Goal: Task Accomplishment & Management: Complete application form

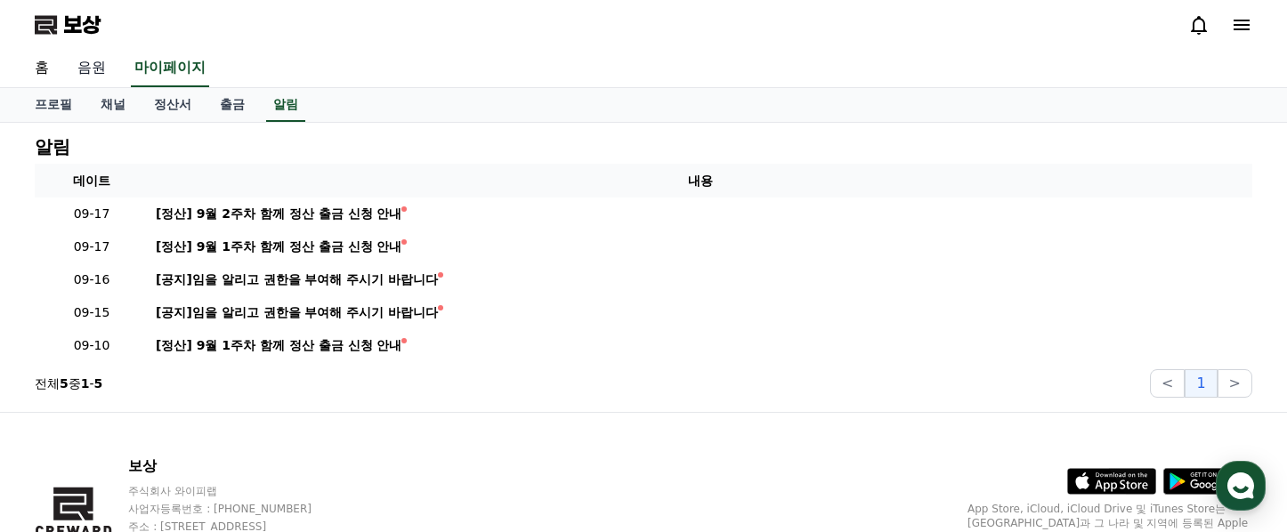
click at [93, 67] on font "음원" at bounding box center [91, 67] width 28 height 17
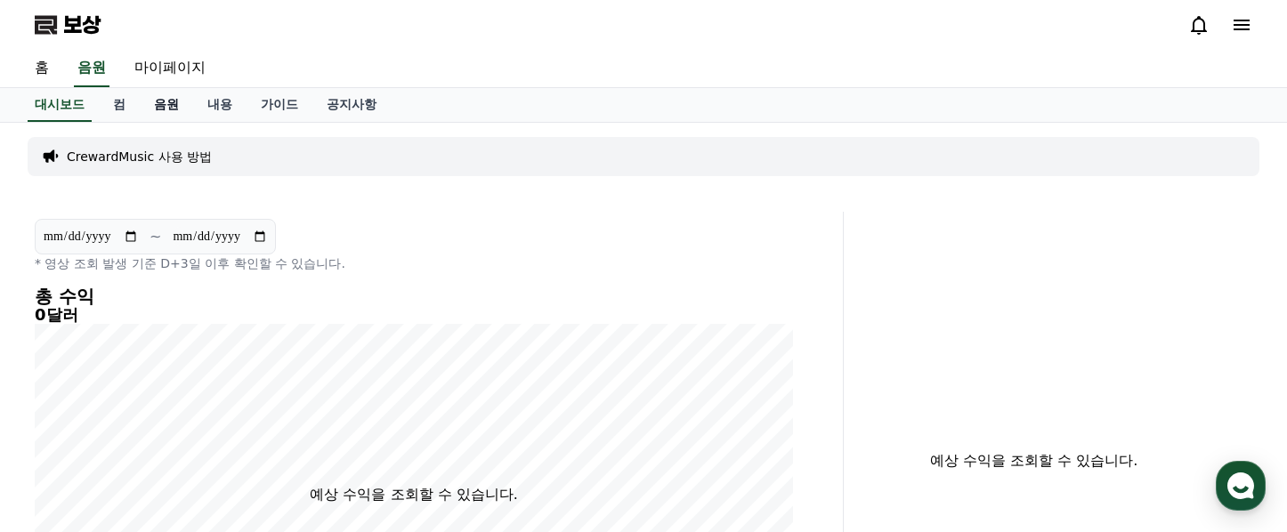
click at [158, 104] on font "음원" at bounding box center [166, 104] width 25 height 14
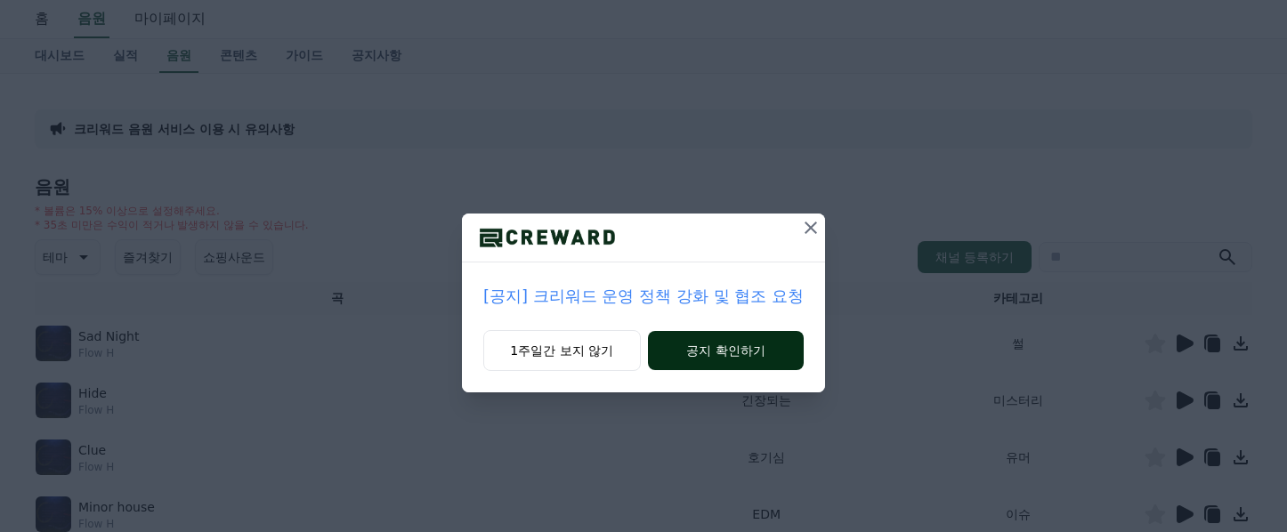
scroll to position [54, 0]
click at [764, 352] on button "공지 확인하기" at bounding box center [726, 350] width 156 height 39
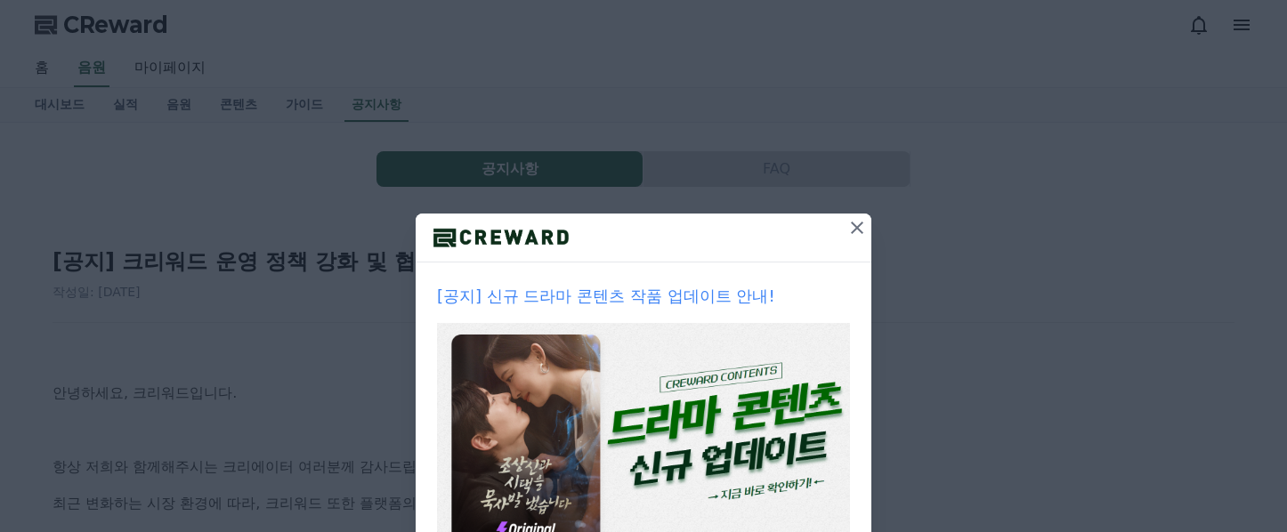
scroll to position [54, 0]
click at [844, 305] on div "[공지] 신규 드라마 콘텐츠 작품 업데이트 안내!" at bounding box center [644, 420] width 456 height 314
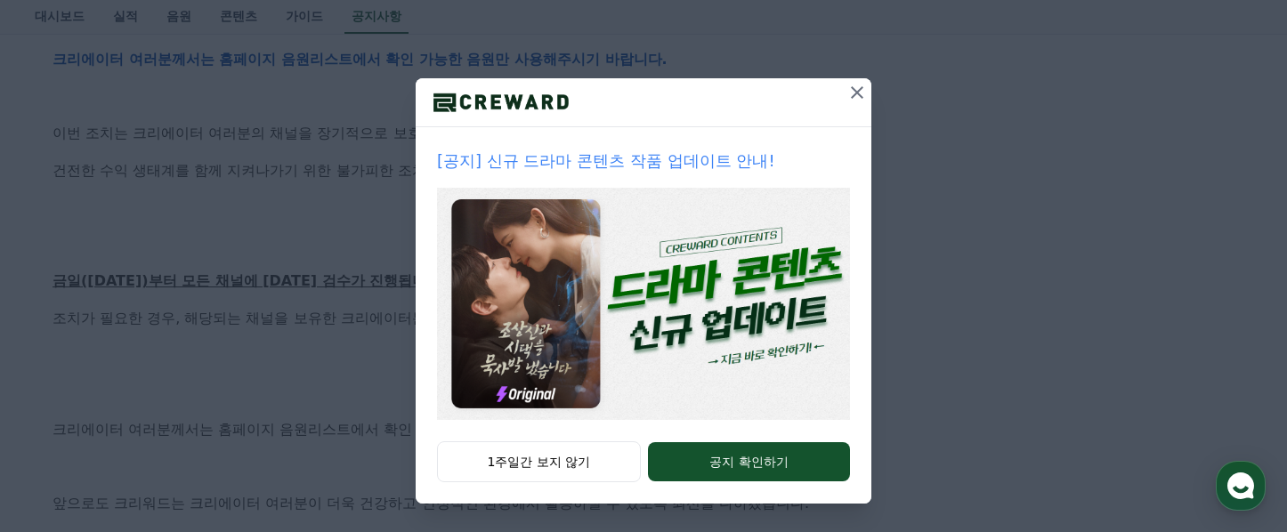
scroll to position [1253, 0]
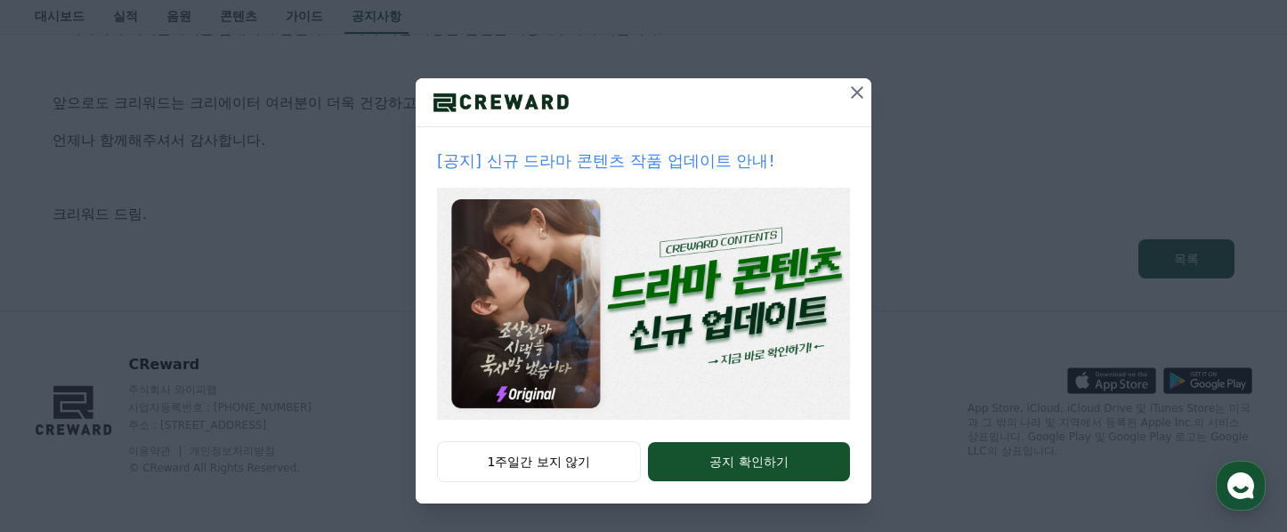
drag, startPoint x: 843, startPoint y: 305, endPoint x: 1230, endPoint y: 266, distance: 389.2
click at [1230, 266] on div "[공지] 신규 드라마 콘텐츠 작품 업데이트 안내! 1주일간 보지 않기 공지 확인하기" at bounding box center [643, 199] width 1287 height 668
click at [855, 89] on icon at bounding box center [857, 92] width 21 height 21
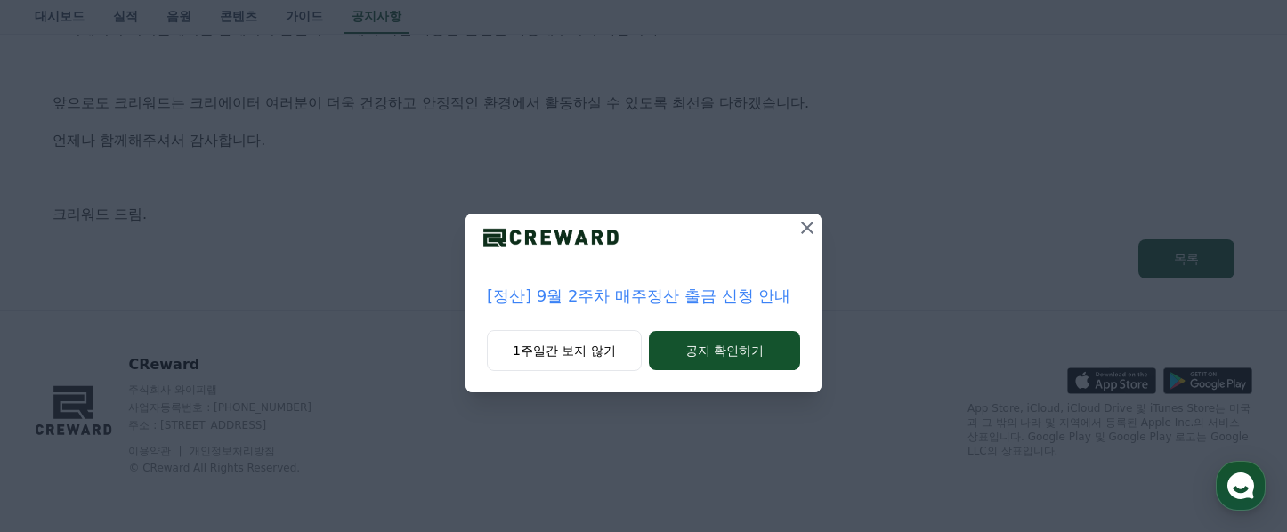
click at [804, 223] on icon at bounding box center [807, 228] width 12 height 12
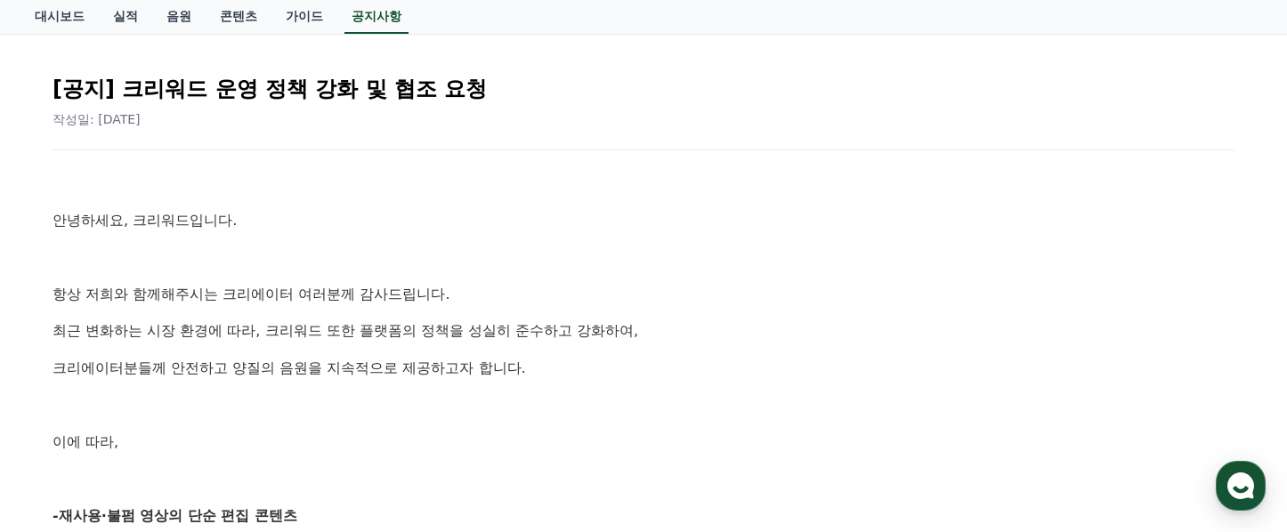
scroll to position [166, 0]
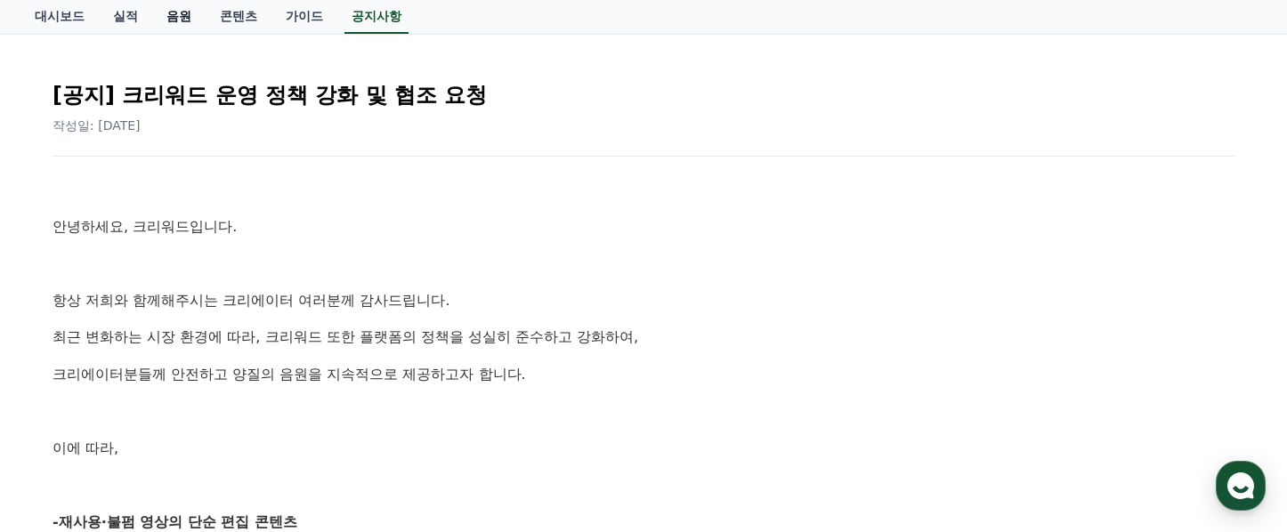
click at [166, 16] on link "음원" at bounding box center [178, 17] width 53 height 34
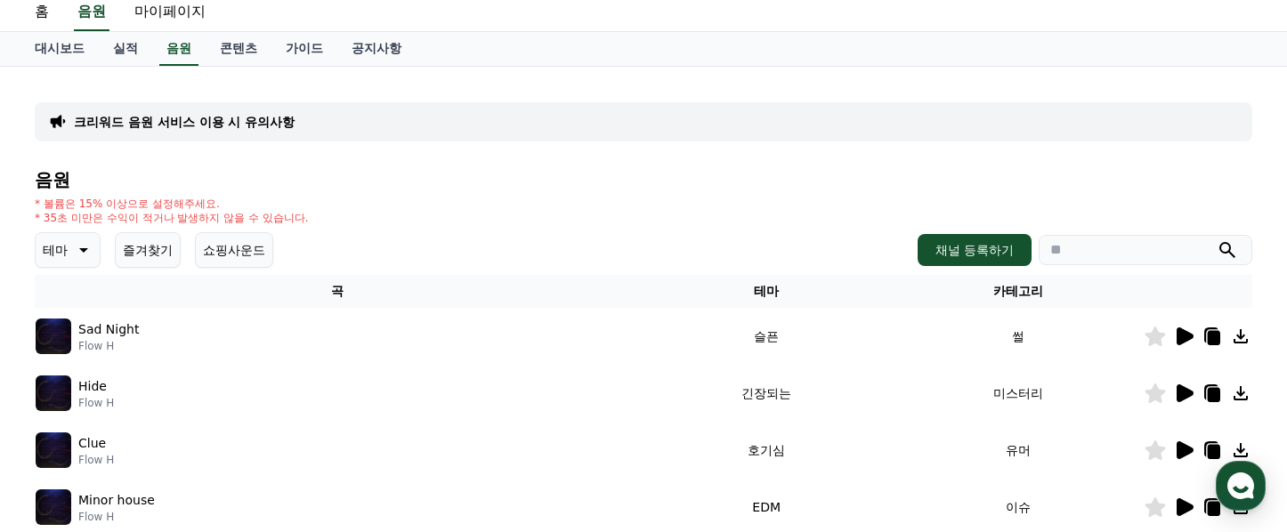
scroll to position [52, 0]
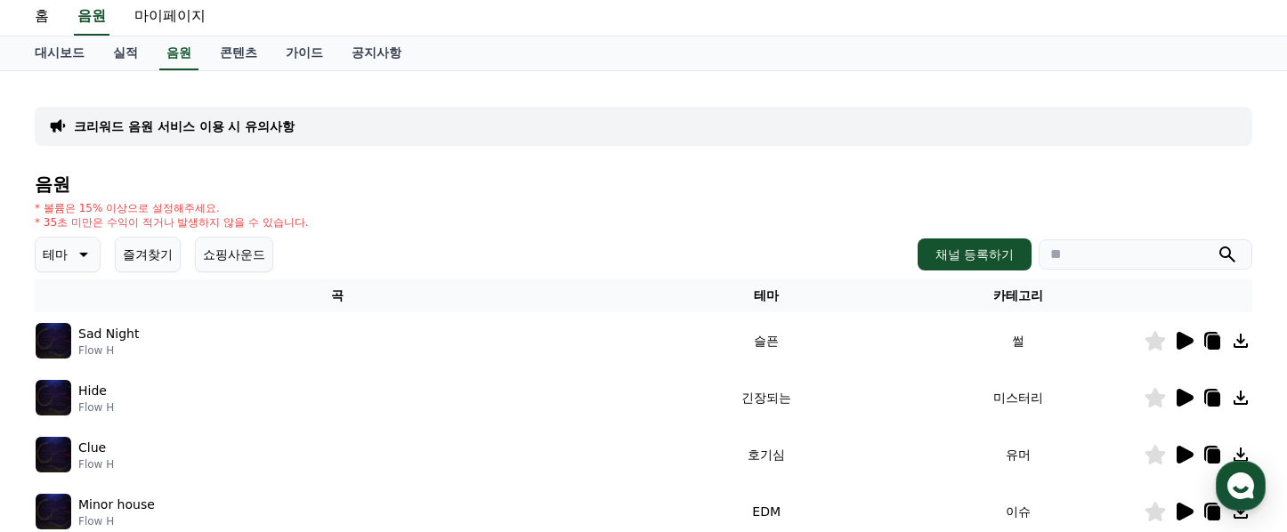
click at [1212, 452] on icon at bounding box center [1214, 457] width 12 height 14
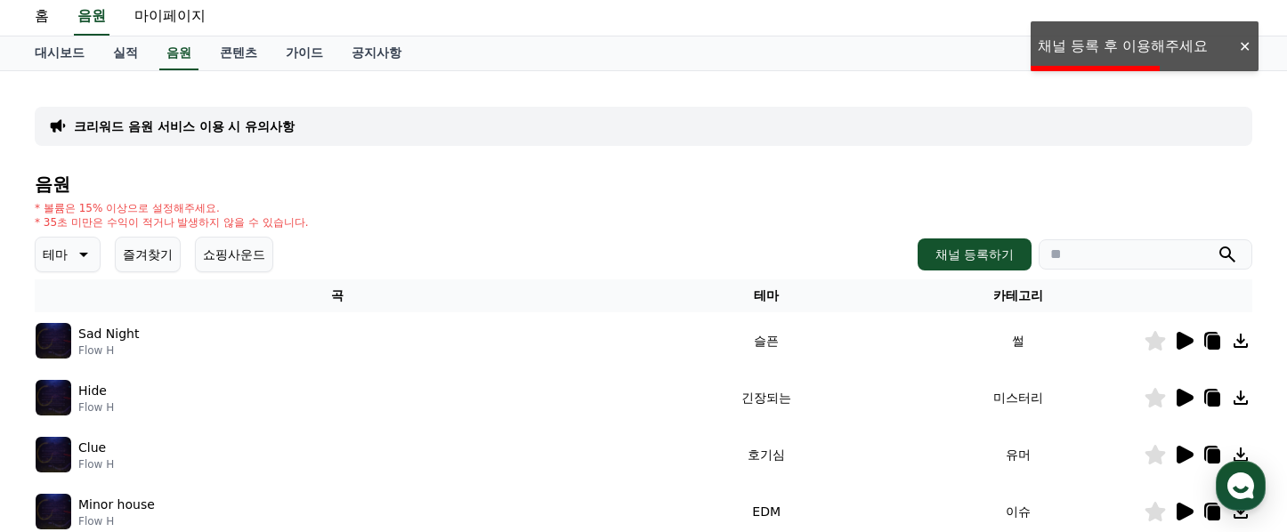
click at [1115, 44] on div "대시보드 실적 음원 콘텐츠 가이드 공지사항" at bounding box center [643, 53] width 1246 height 34
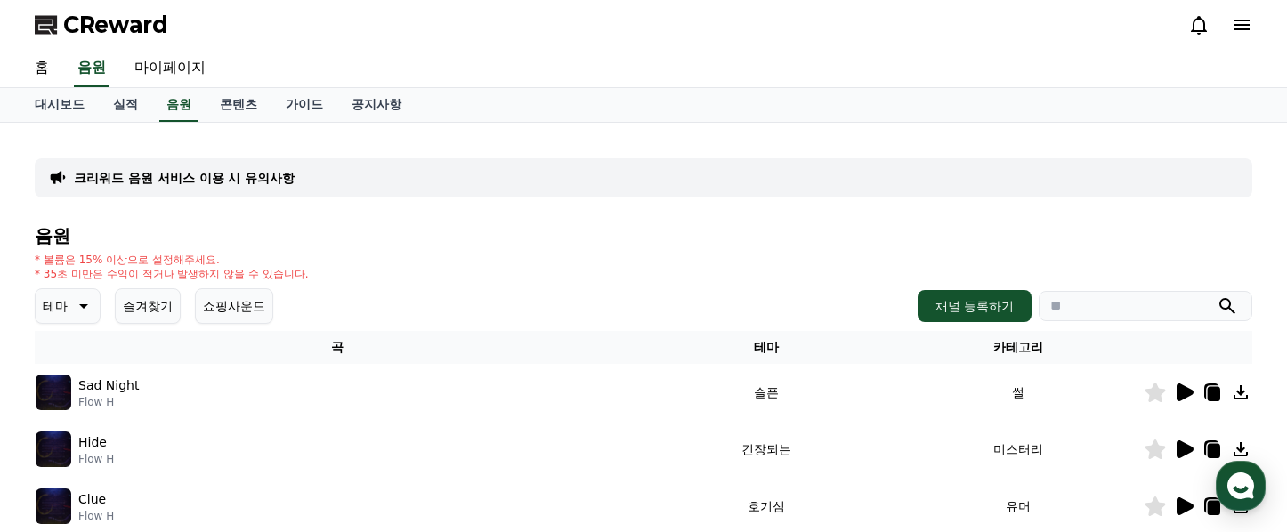
click at [1143, 46] on div "CReward" at bounding box center [643, 25] width 1246 height 50
click at [1237, 28] on icon at bounding box center [1242, 25] width 16 height 11
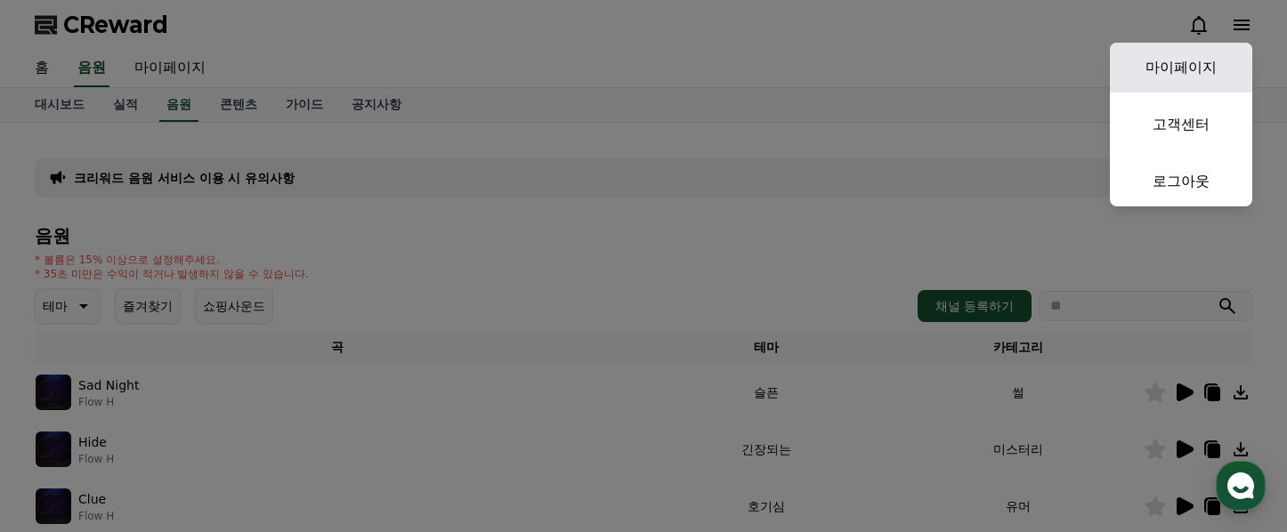
click at [1190, 69] on link "마이페이지" at bounding box center [1181, 68] width 142 height 50
select select "**********"
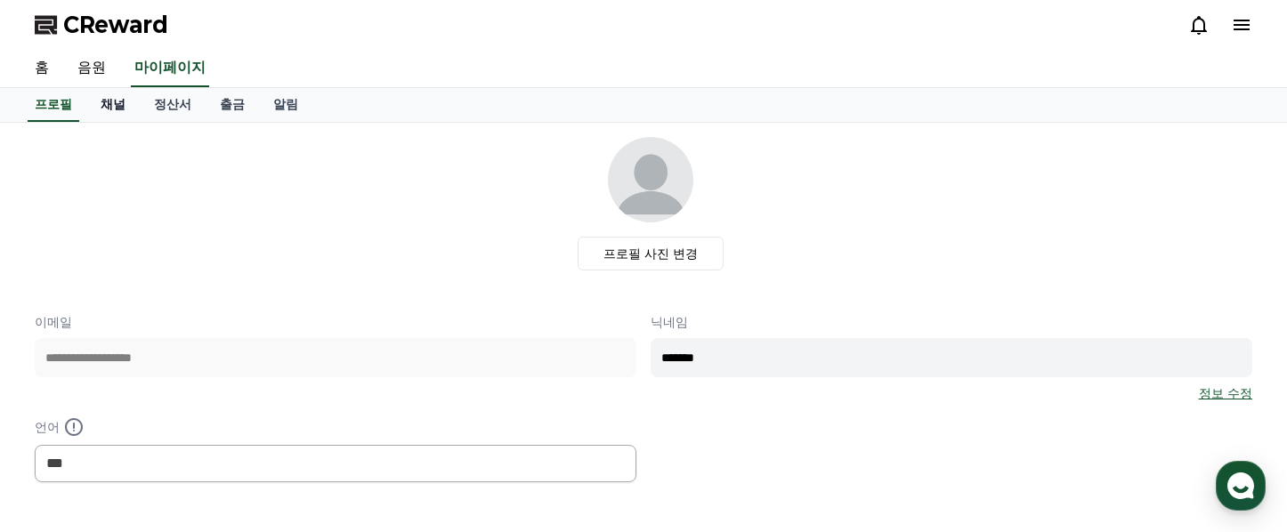
click at [103, 105] on link "채널" at bounding box center [112, 105] width 53 height 34
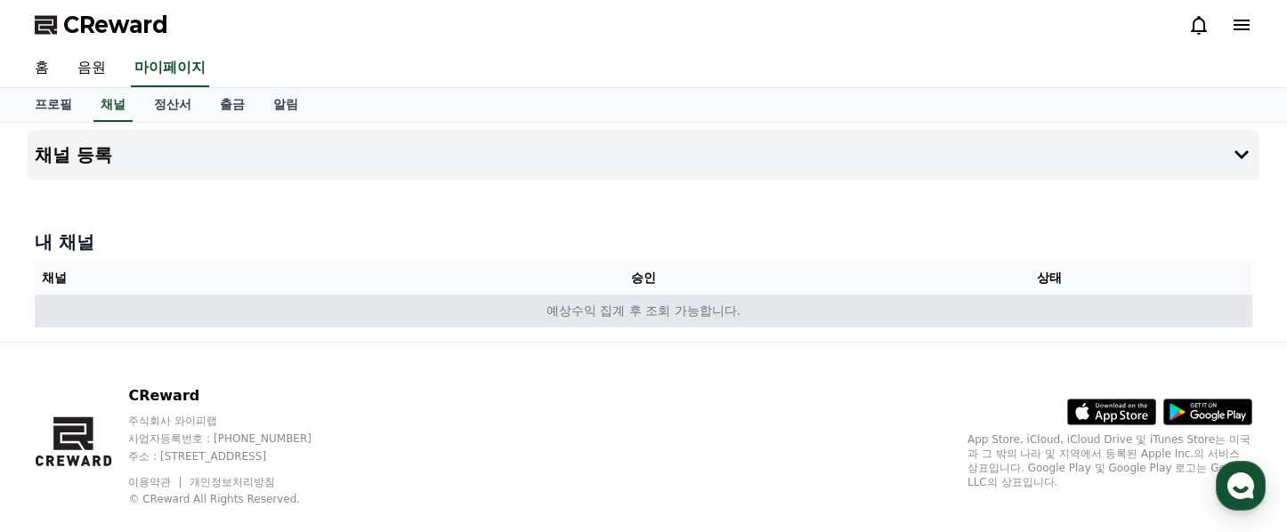
drag, startPoint x: 648, startPoint y: 312, endPoint x: 637, endPoint y: 312, distance: 10.7
click at [646, 312] on td "예상수익 집계 후 조회 가능합니다." at bounding box center [644, 311] width 1218 height 33
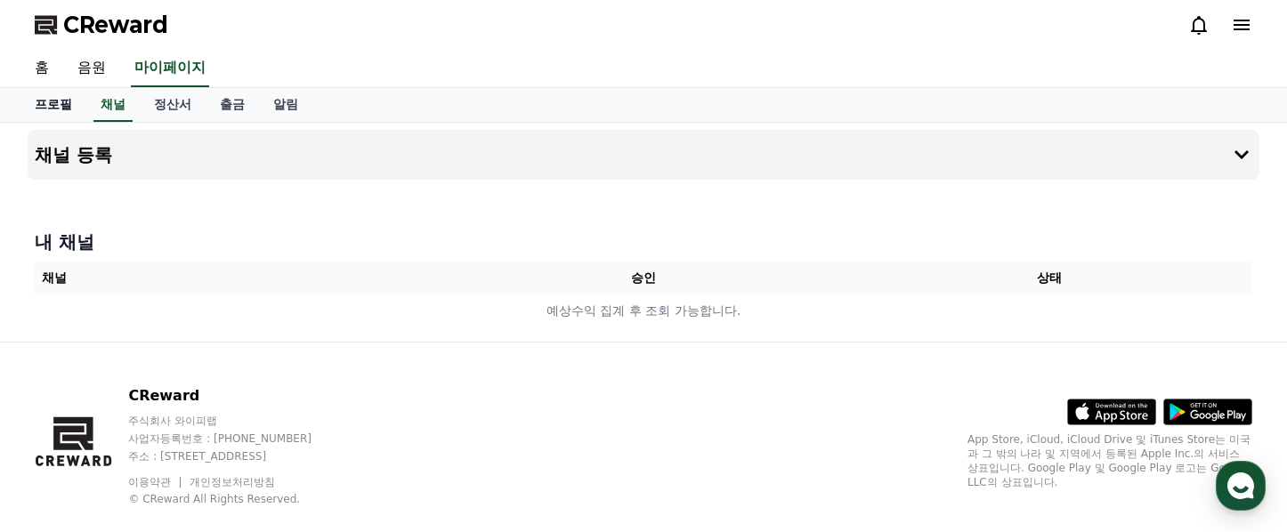
click at [56, 96] on link "프로필" at bounding box center [53, 105] width 66 height 34
select select "**********"
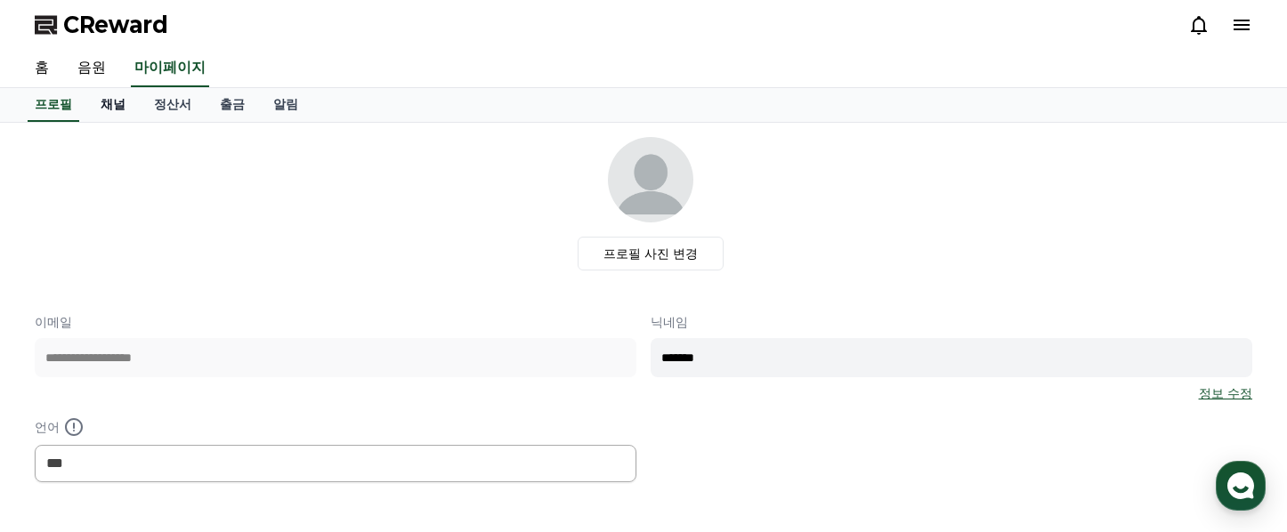
click at [106, 102] on link "채널" at bounding box center [112, 105] width 53 height 34
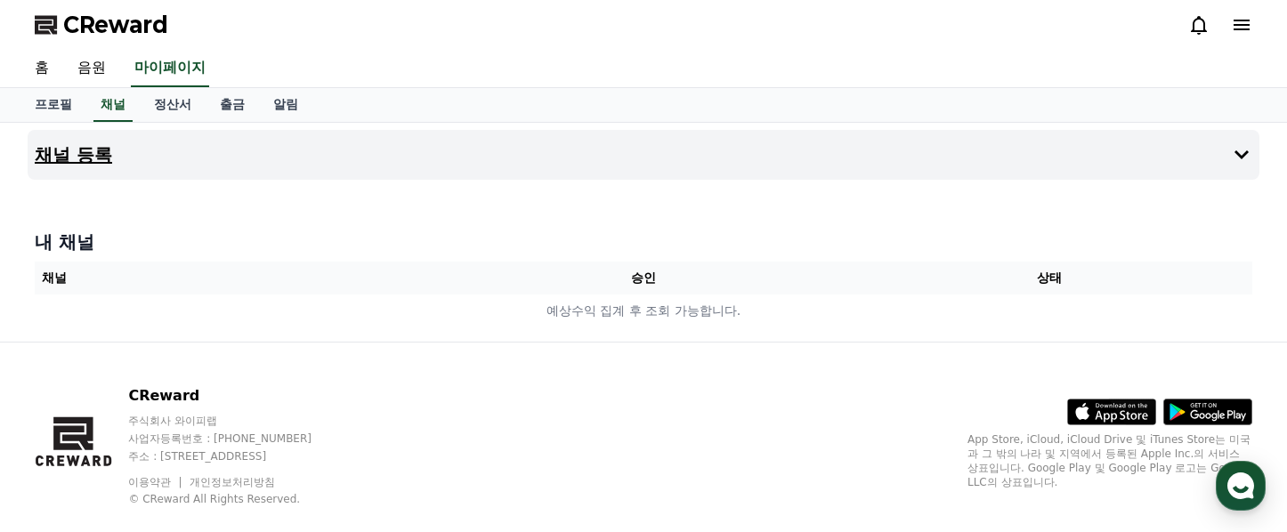
click at [1200, 158] on button "채널 등록" at bounding box center [644, 155] width 1232 height 50
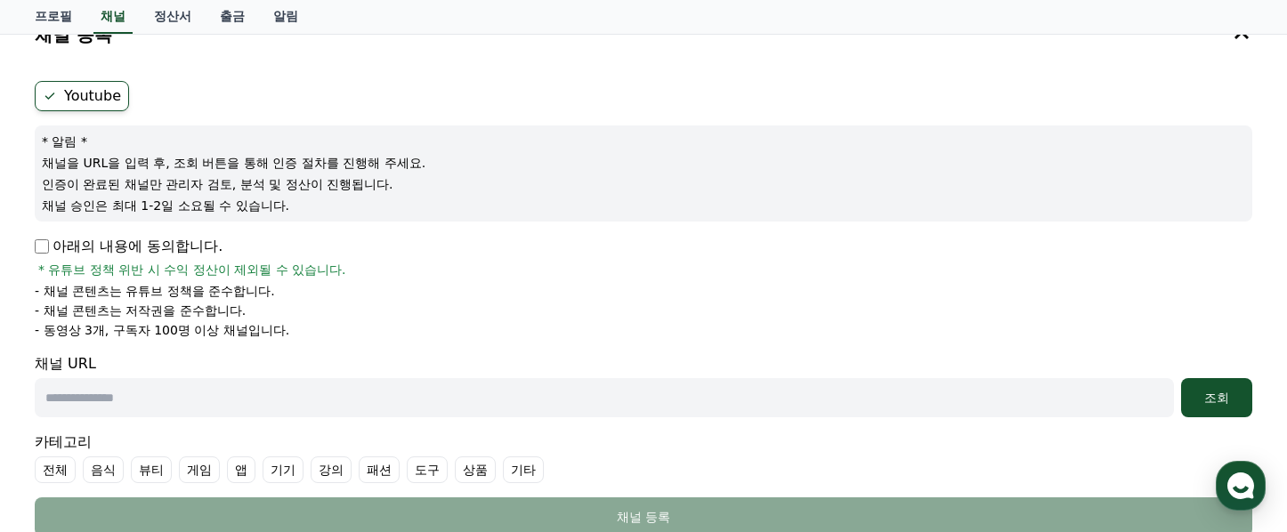
scroll to position [136, 0]
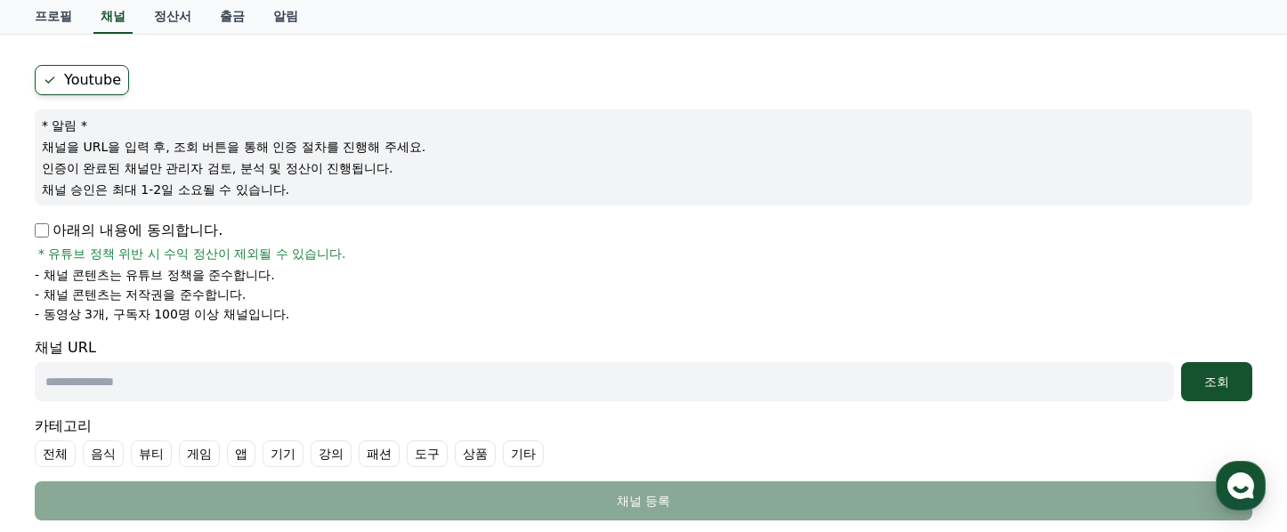
click at [453, 364] on input "text" at bounding box center [604, 381] width 1139 height 39
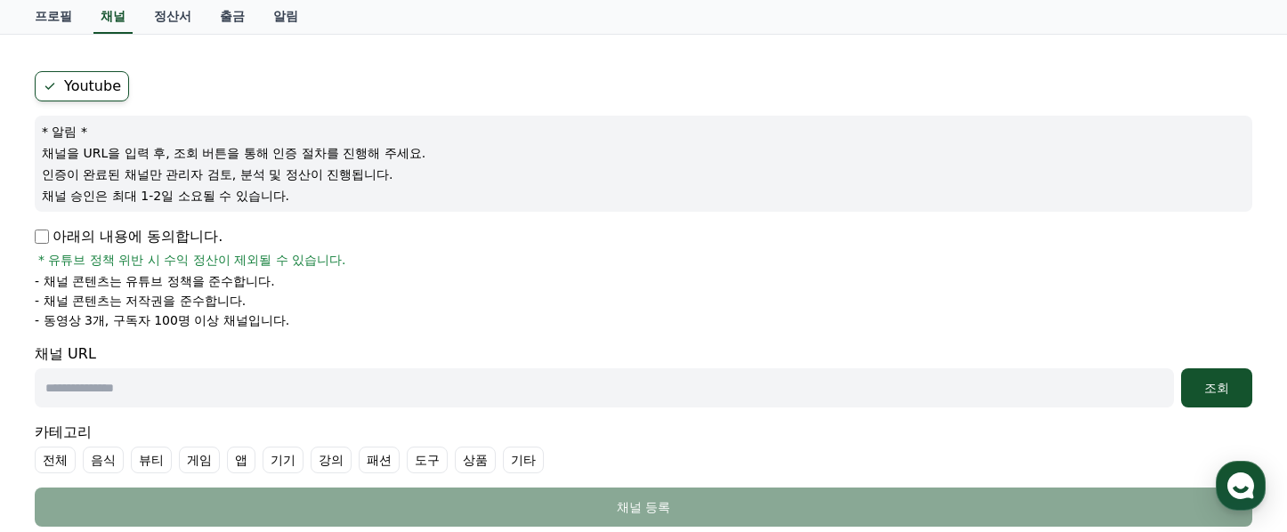
scroll to position [127, 0]
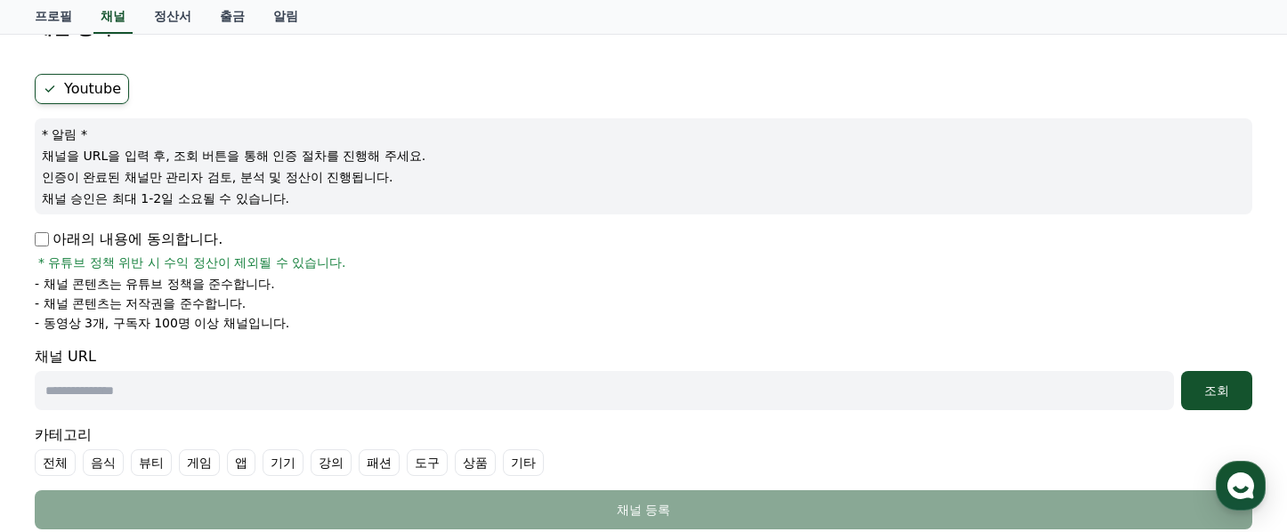
paste input "**********"
type input "**********"
click at [1229, 385] on div "조회" at bounding box center [1216, 391] width 57 height 18
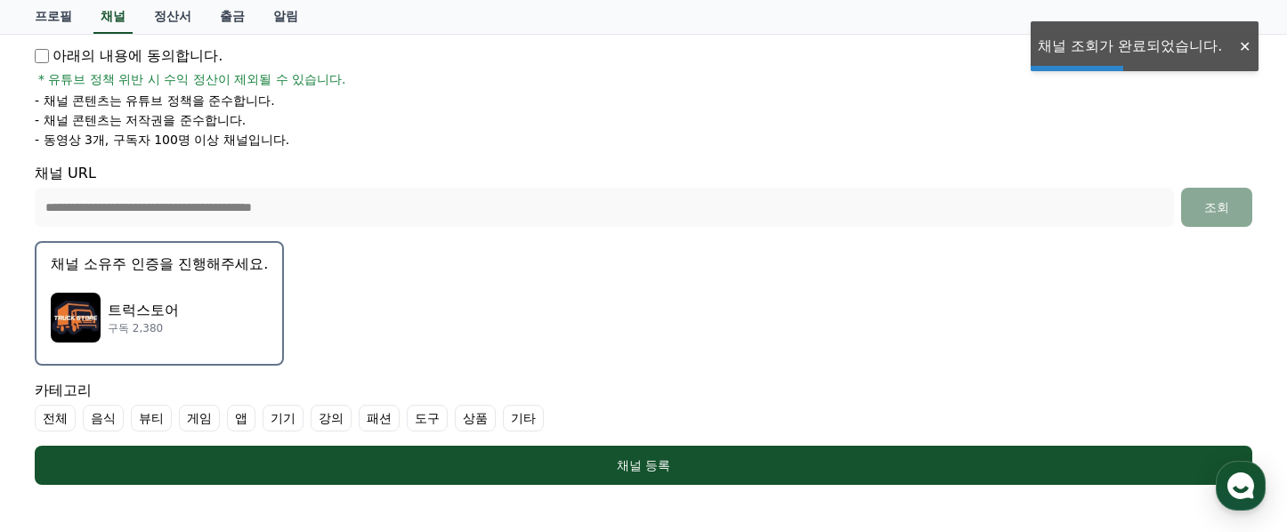
scroll to position [319, 0]
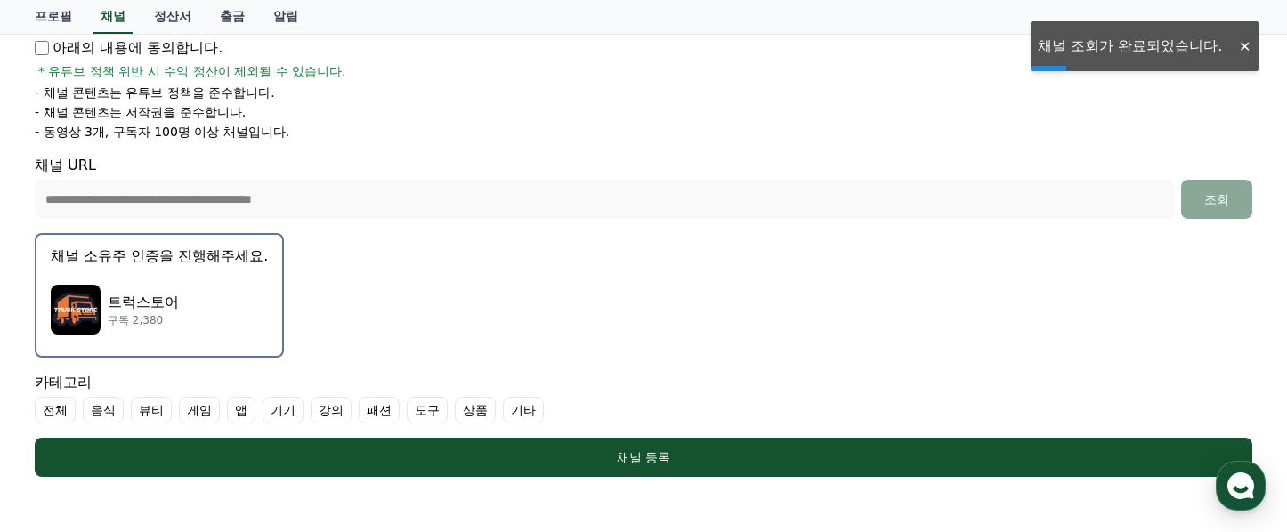
click at [171, 304] on div "트럭스토어 구독 2,380" at bounding box center [159, 309] width 217 height 71
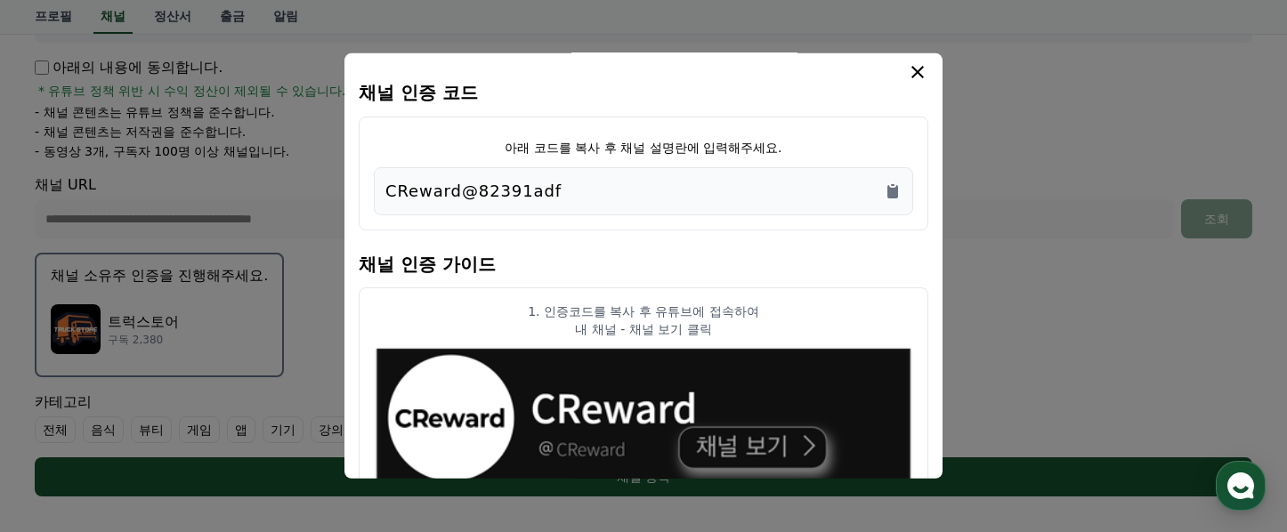
scroll to position [0, 0]
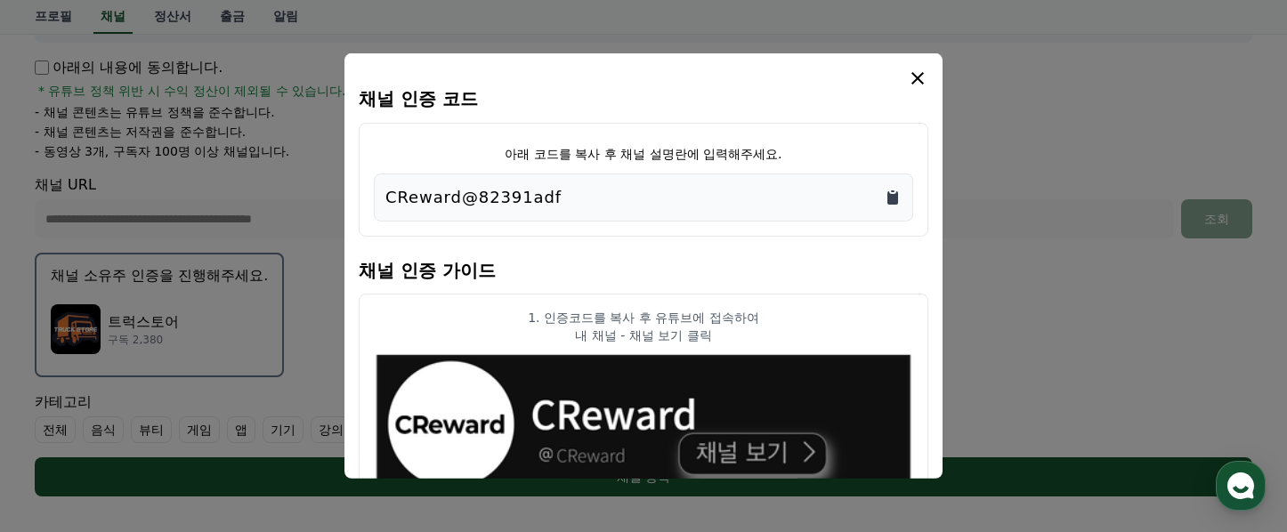
click at [896, 198] on icon "Copy to clipboard" at bounding box center [893, 197] width 11 height 13
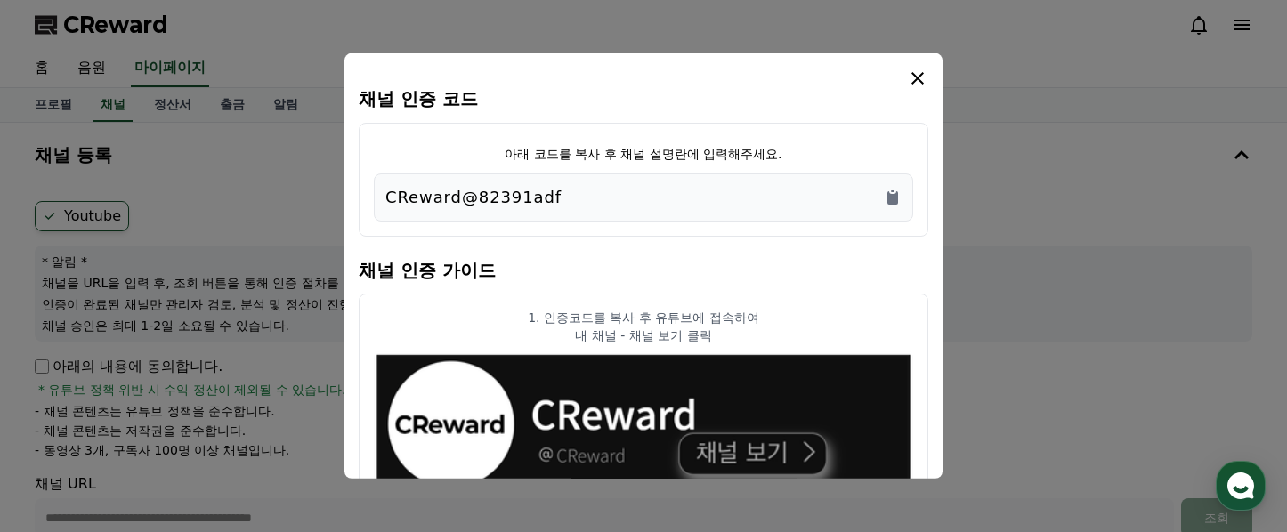
click at [919, 76] on icon "modal" at bounding box center [917, 78] width 21 height 21
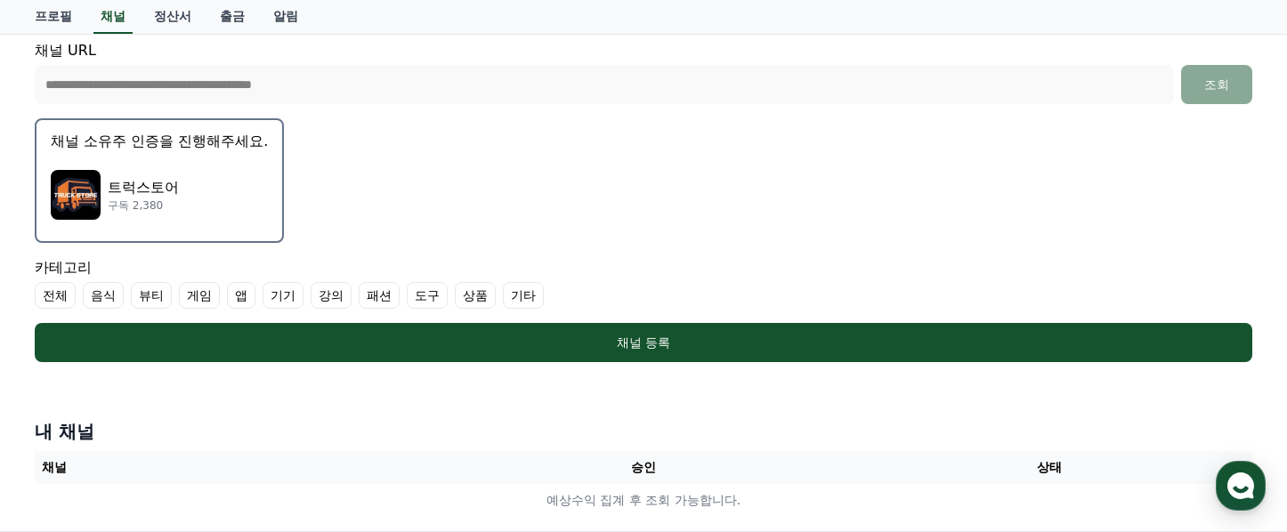
scroll to position [442, 0]
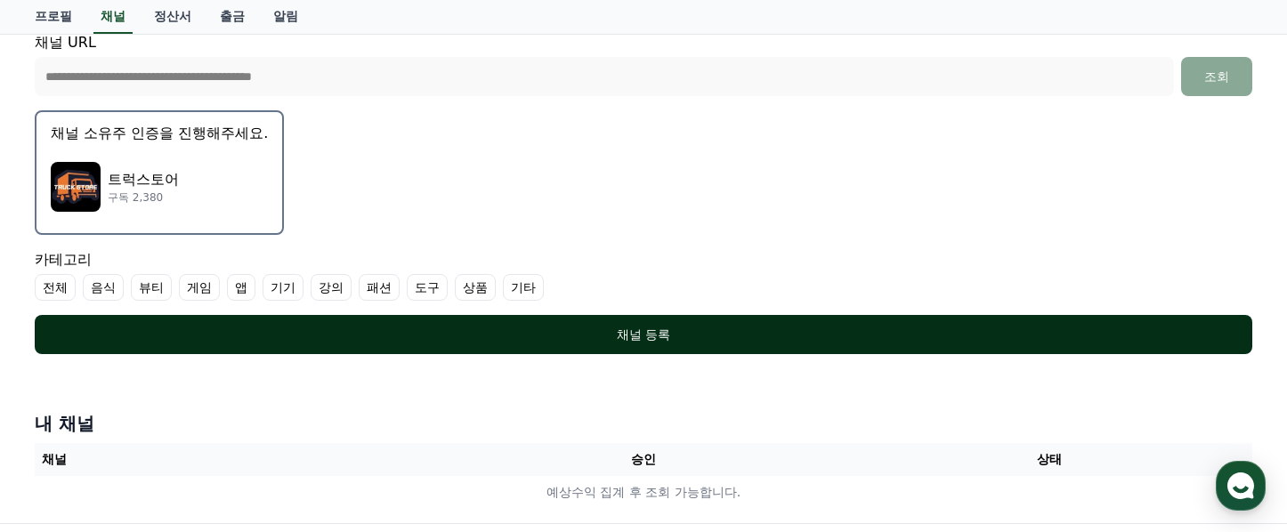
click at [777, 341] on div "채널 등록" at bounding box center [643, 335] width 1147 height 18
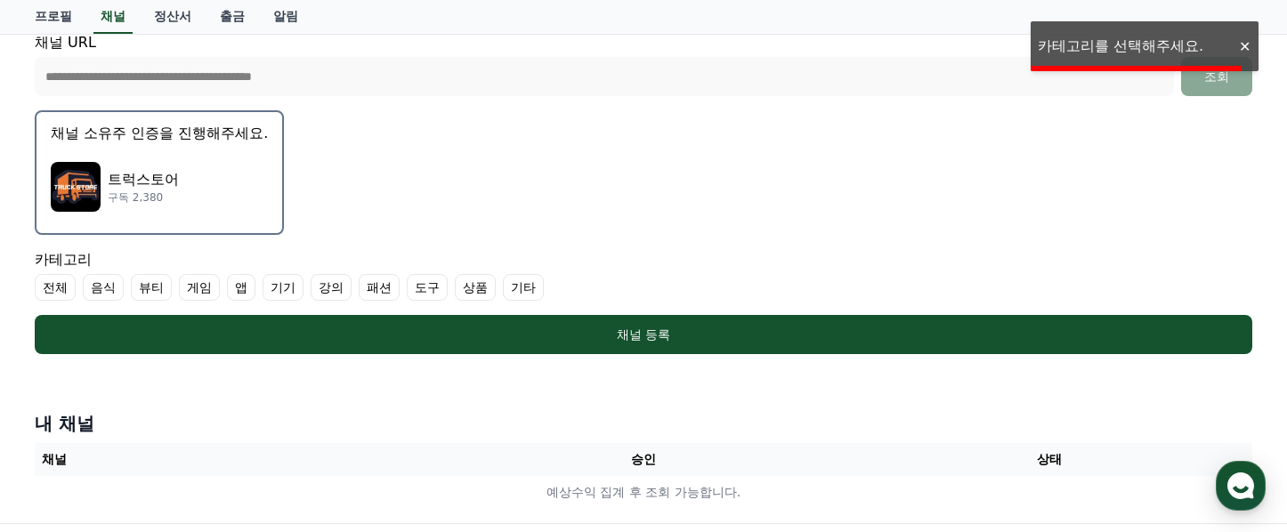
scroll to position [434, 0]
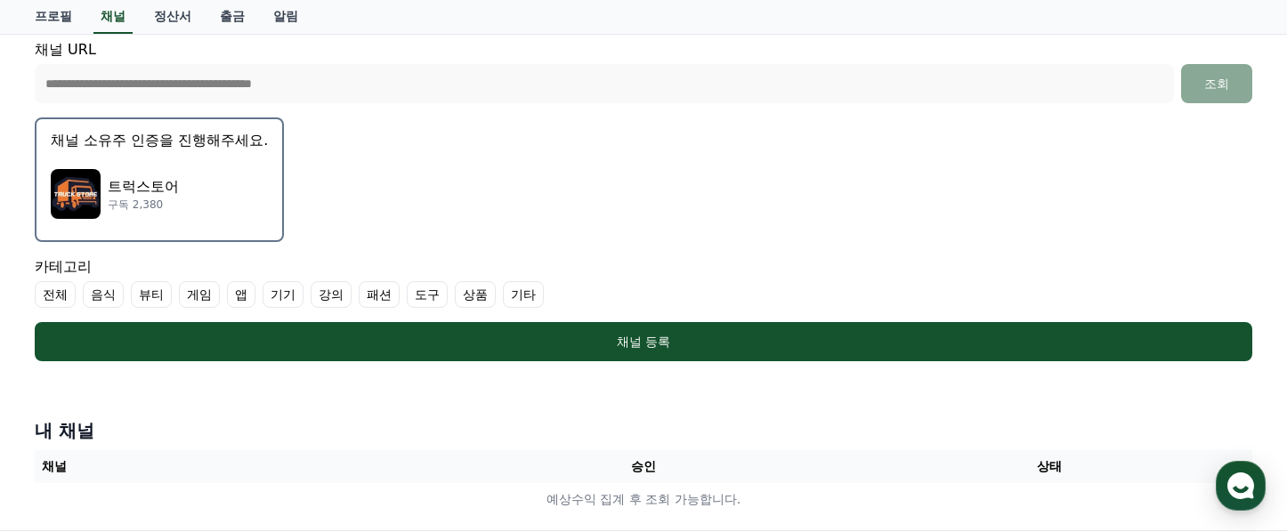
click at [48, 296] on label "전체" at bounding box center [55, 294] width 41 height 27
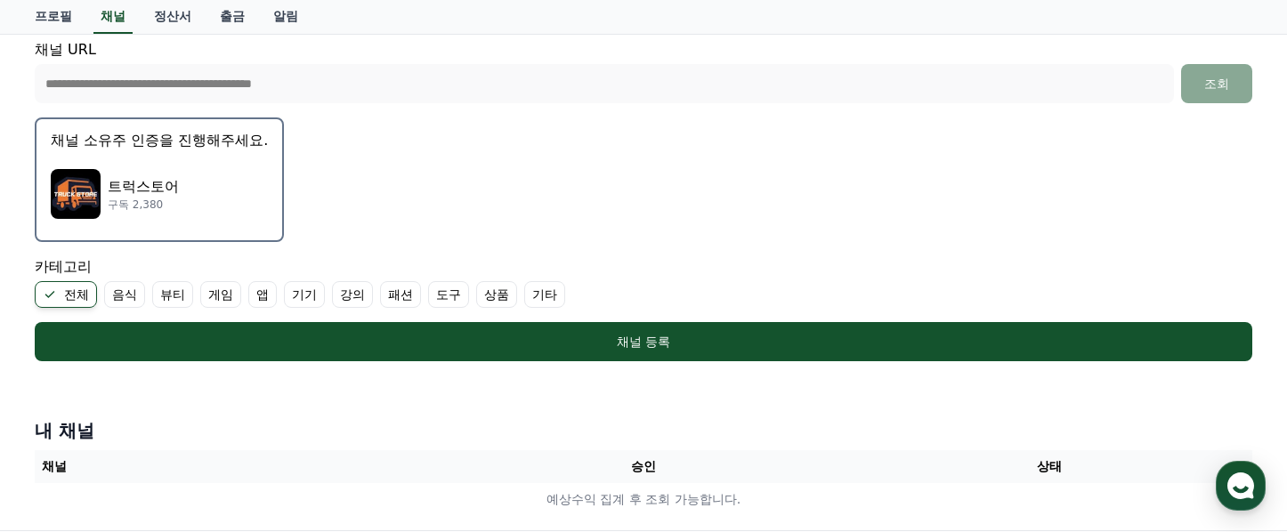
click at [61, 295] on label "전체" at bounding box center [66, 294] width 62 height 27
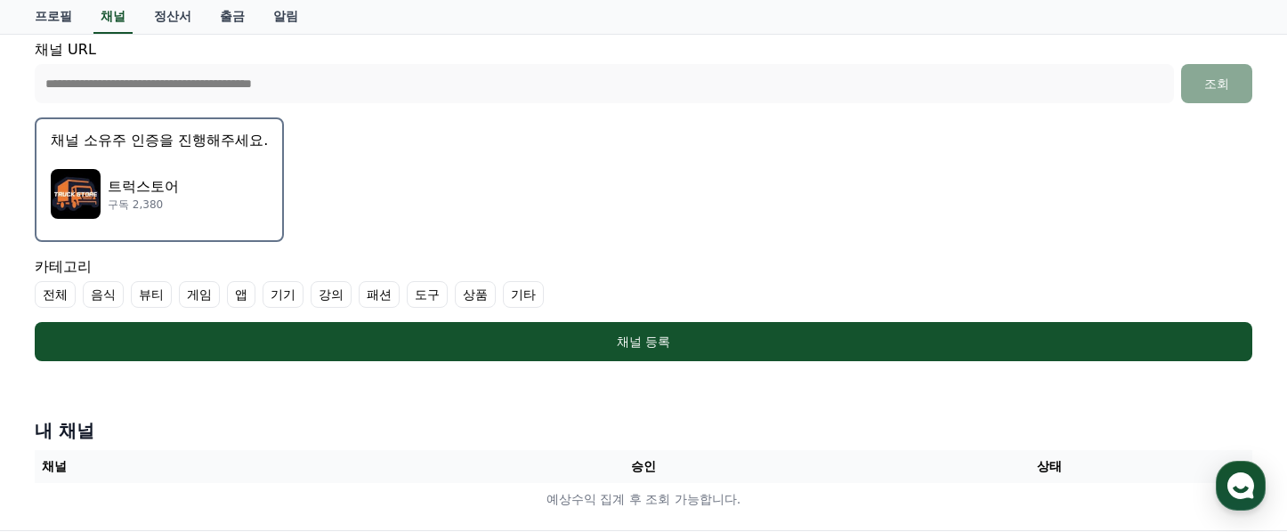
click at [503, 293] on label "기타" at bounding box center [523, 294] width 41 height 27
click at [503, 291] on label "기타" at bounding box center [534, 294] width 62 height 27
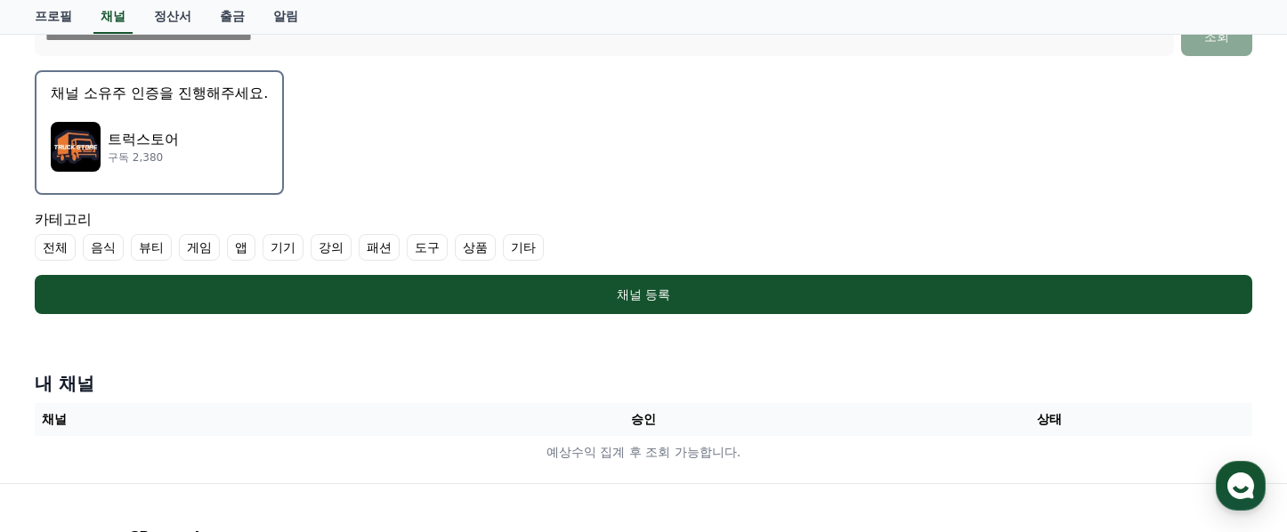
scroll to position [494, 0]
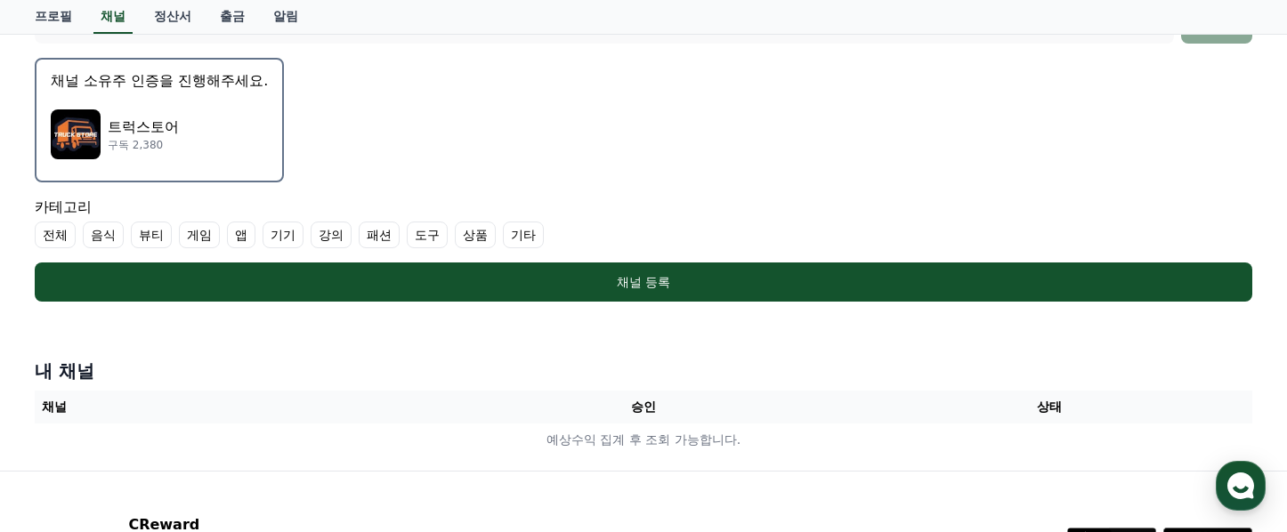
click at [57, 238] on label "전체" at bounding box center [55, 235] width 41 height 27
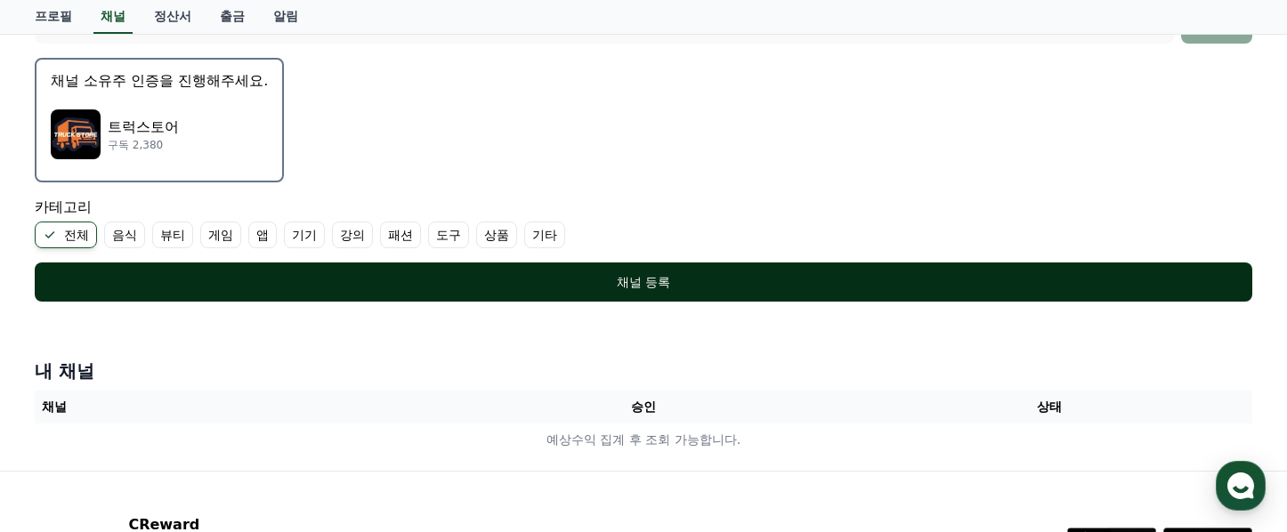
click at [591, 281] on div "채널 등록" at bounding box center [643, 282] width 1147 height 18
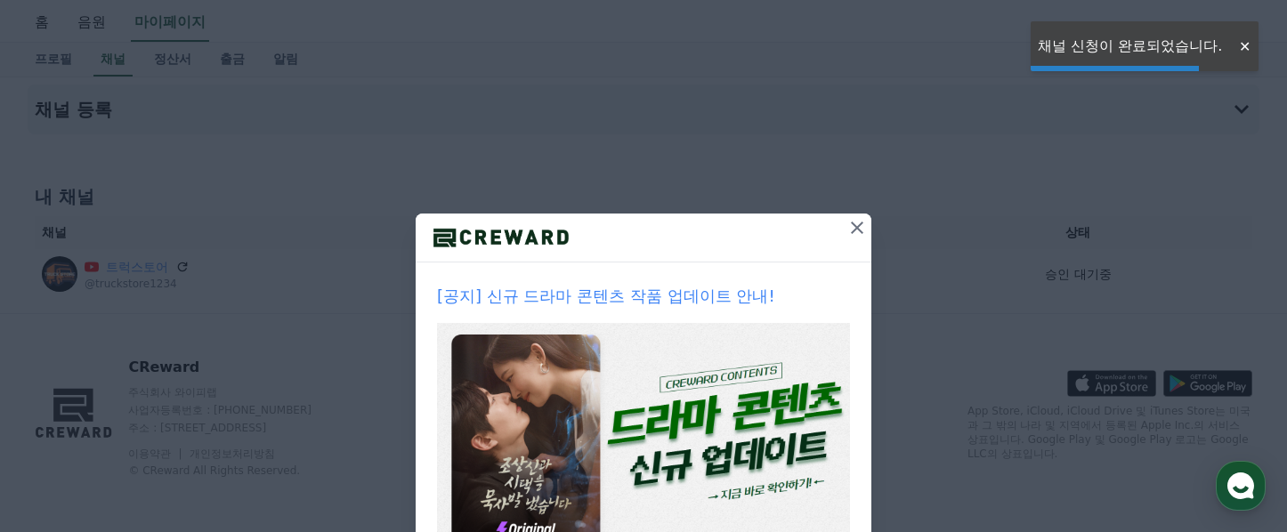
scroll to position [54, 0]
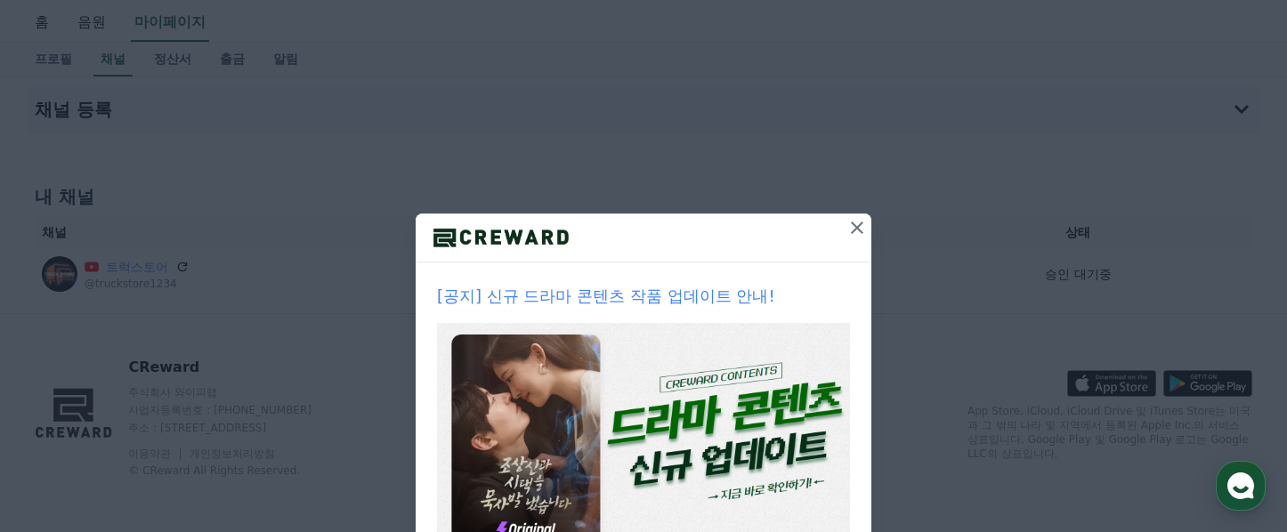
click at [851, 227] on icon at bounding box center [857, 228] width 12 height 12
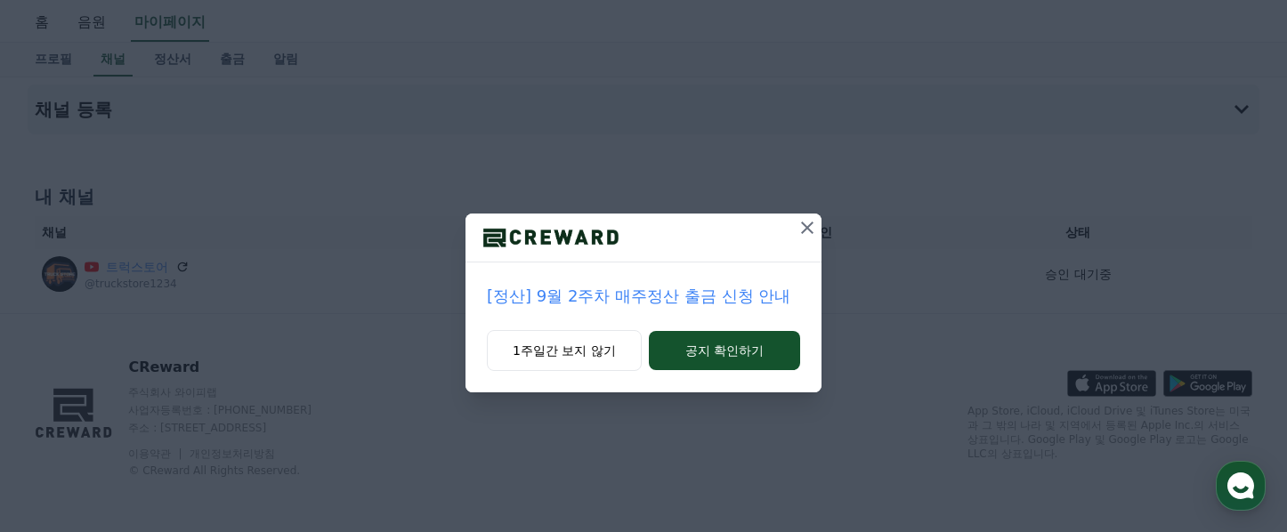
click at [810, 227] on icon at bounding box center [807, 227] width 21 height 21
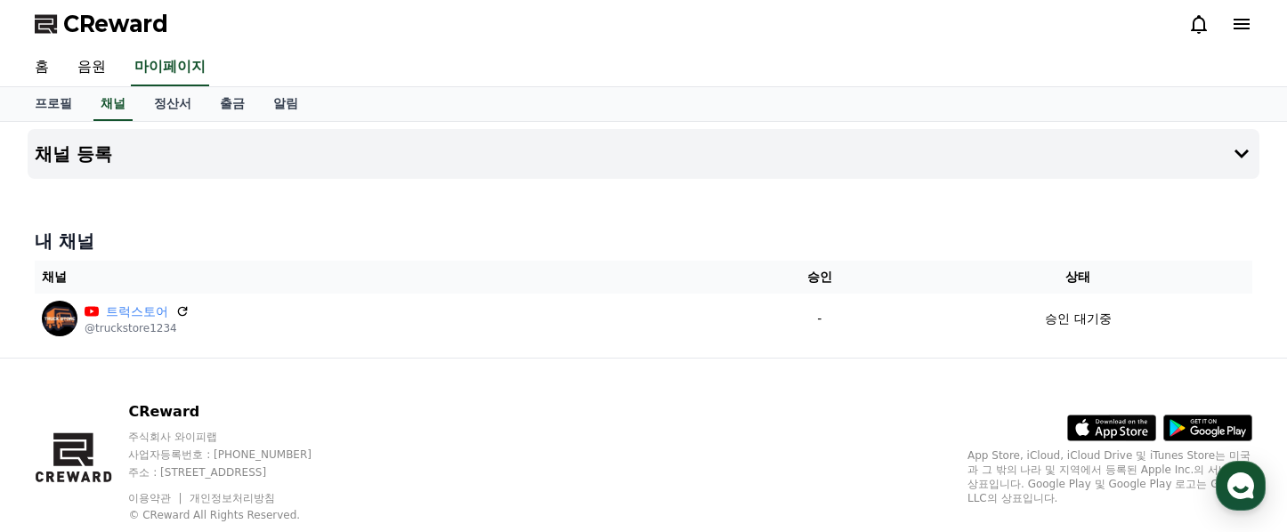
scroll to position [0, 0]
drag, startPoint x: 110, startPoint y: 106, endPoint x: 134, endPoint y: 106, distance: 24.0
click at [110, 106] on link "채널" at bounding box center [112, 105] width 39 height 34
click at [162, 107] on link "정산서" at bounding box center [173, 105] width 66 height 34
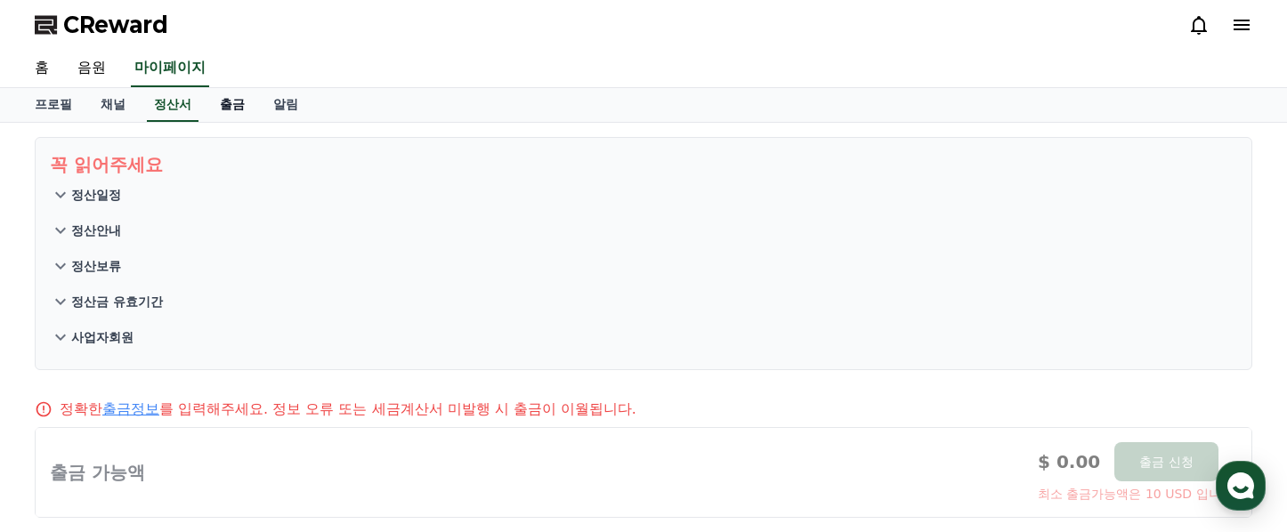
click at [206, 104] on link "출금" at bounding box center [232, 105] width 53 height 34
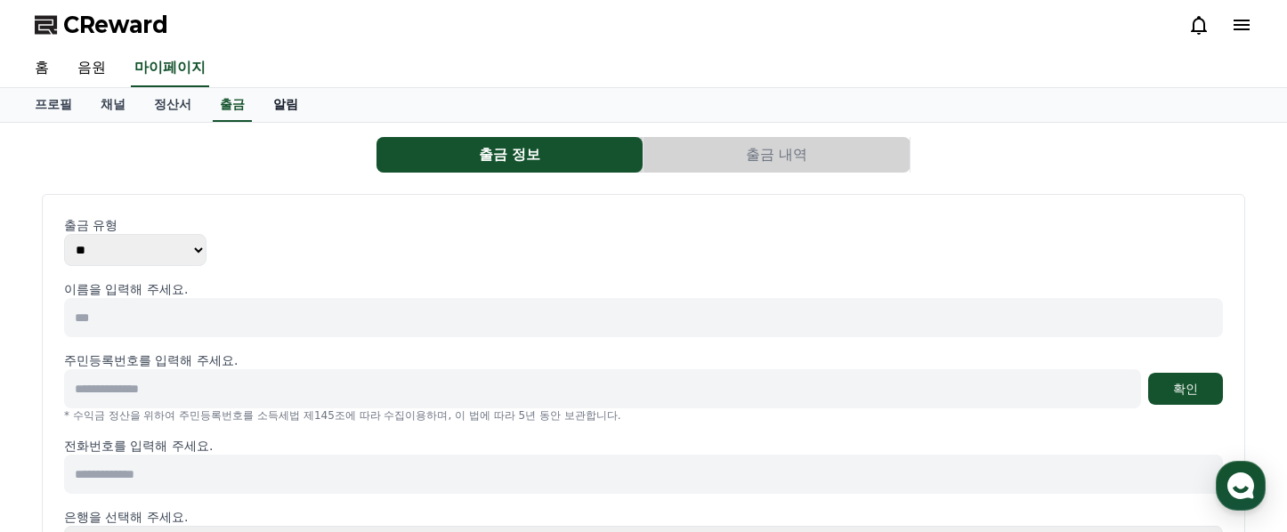
click at [265, 103] on link "알림" at bounding box center [285, 105] width 53 height 34
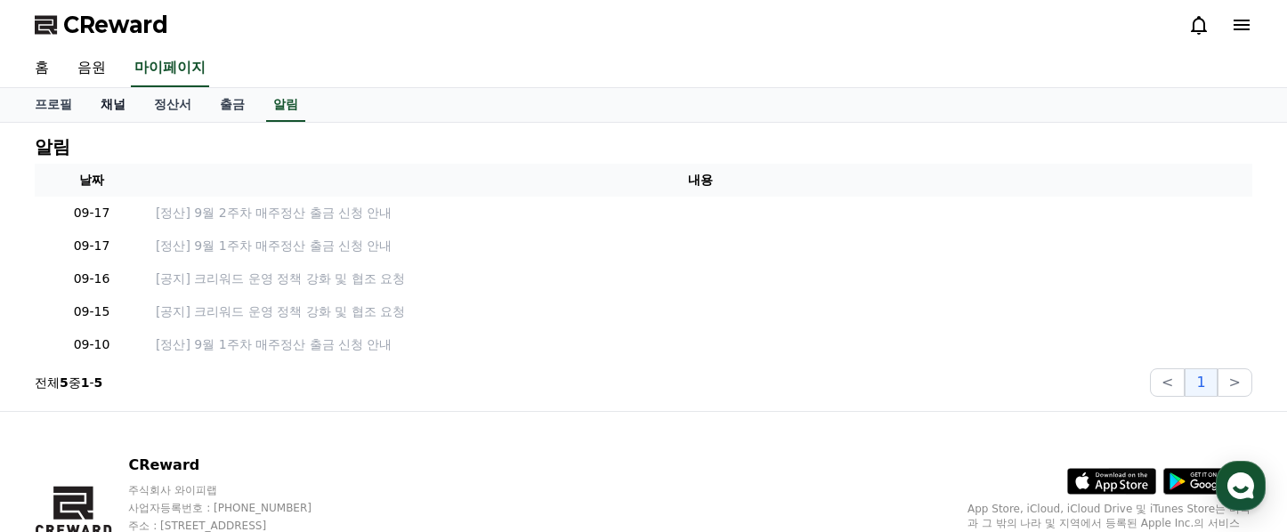
click at [117, 102] on link "채널" at bounding box center [112, 105] width 53 height 34
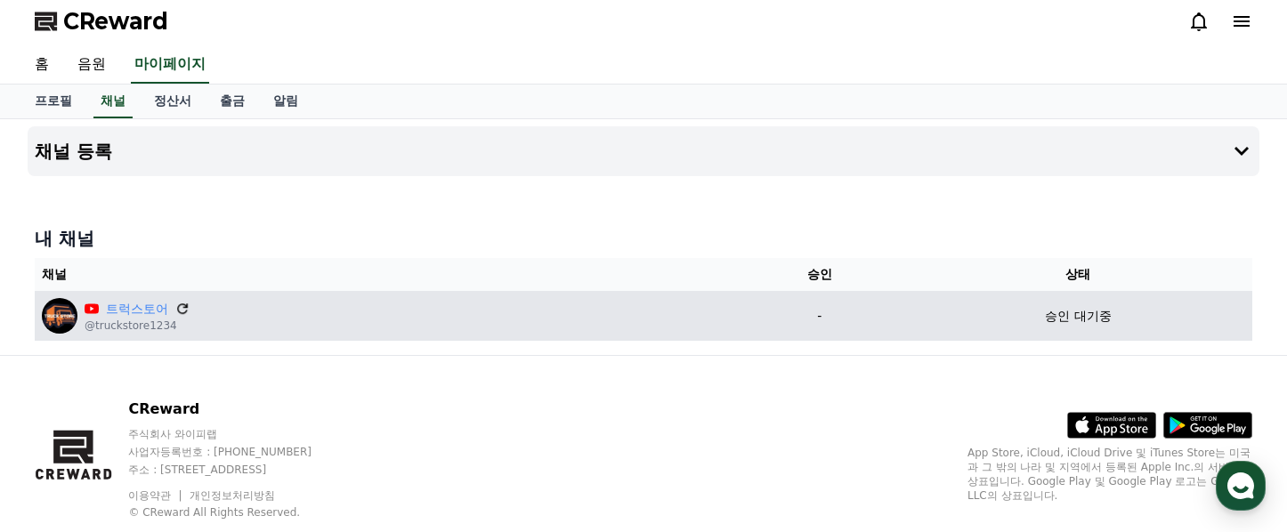
click at [174, 306] on icon at bounding box center [182, 309] width 16 height 16
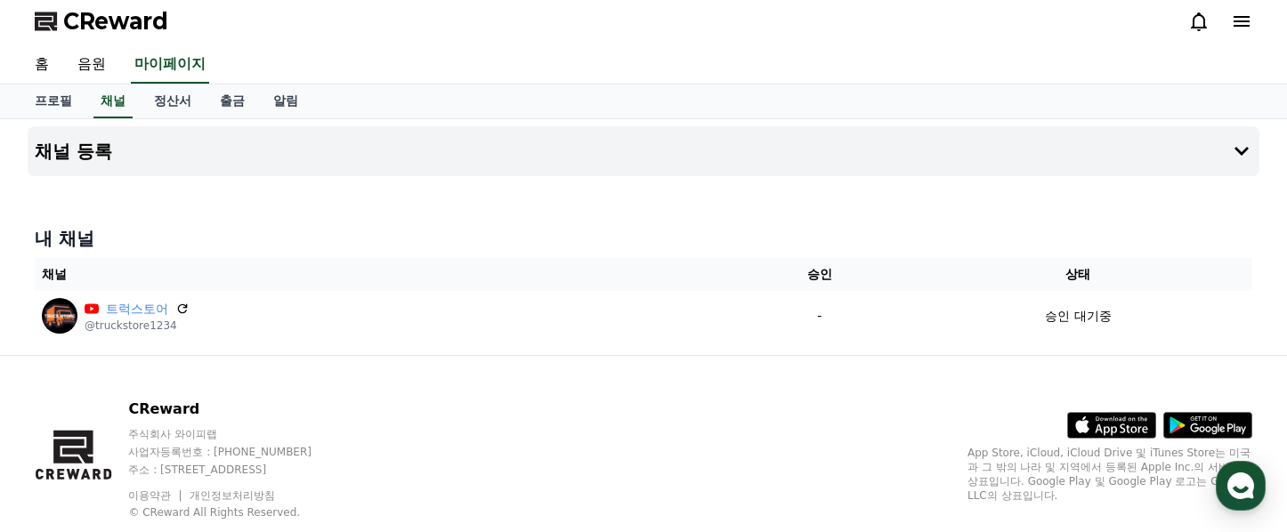
scroll to position [12, 0]
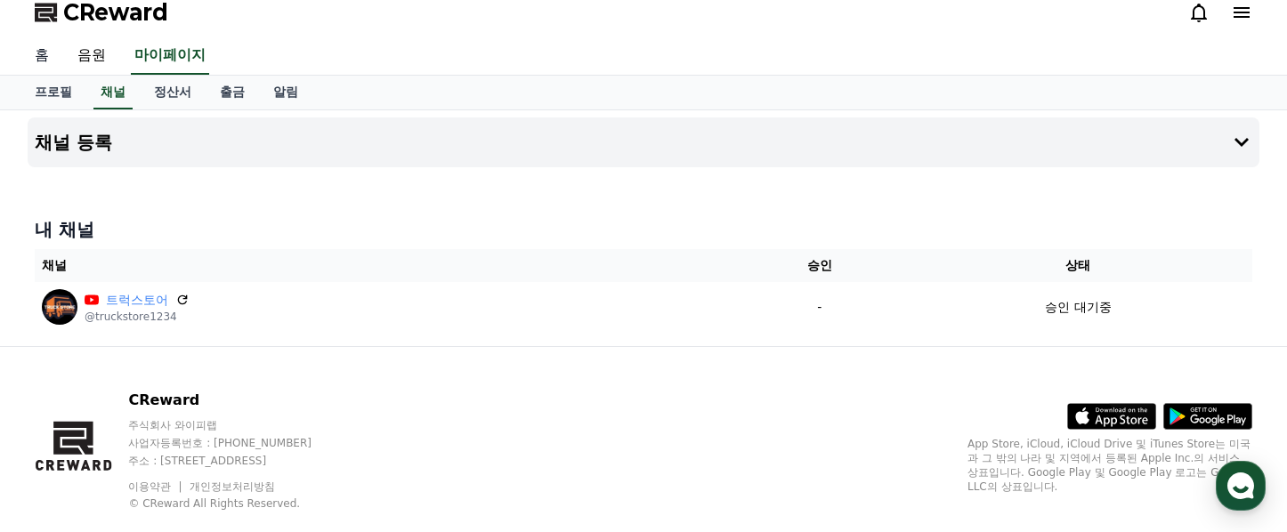
click at [37, 54] on link "홈" at bounding box center [41, 55] width 43 height 37
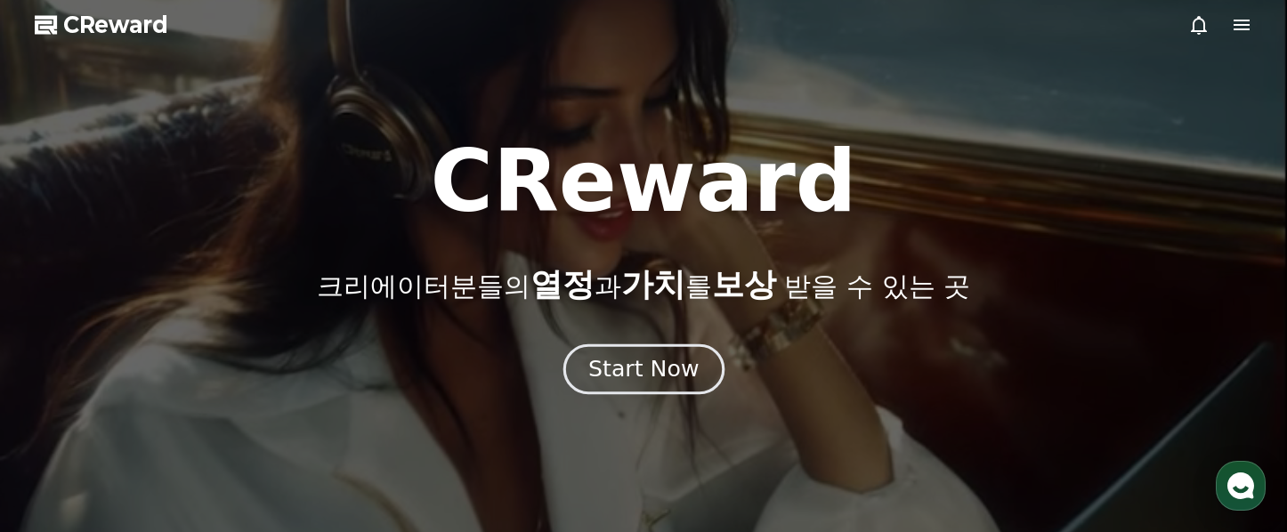
click at [629, 365] on div "Start Now" at bounding box center [643, 369] width 110 height 30
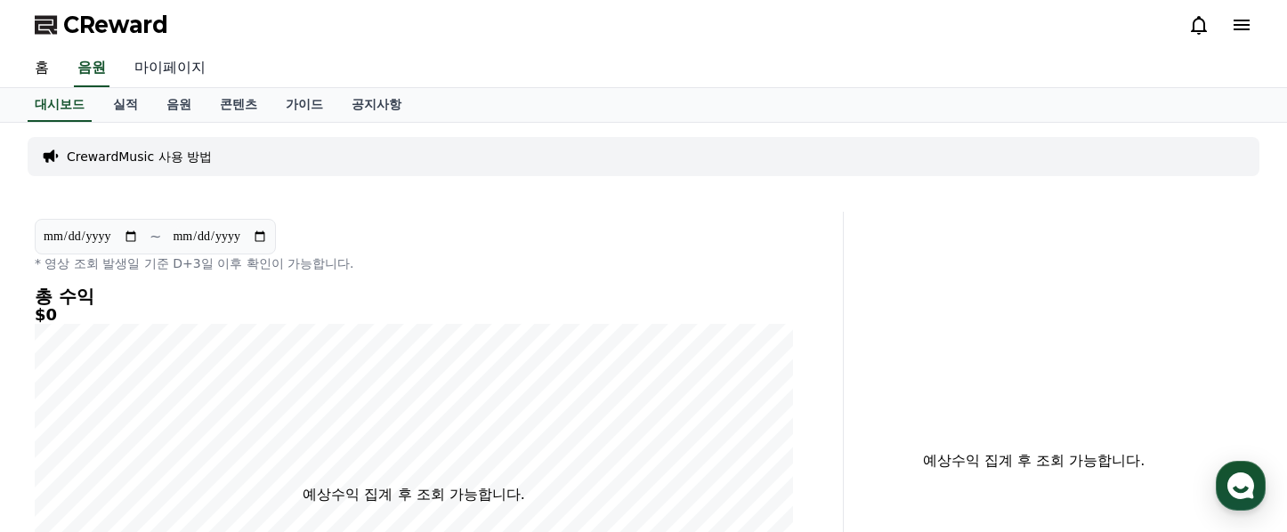
click at [166, 65] on link "마이페이지" at bounding box center [170, 68] width 100 height 37
select select "**********"
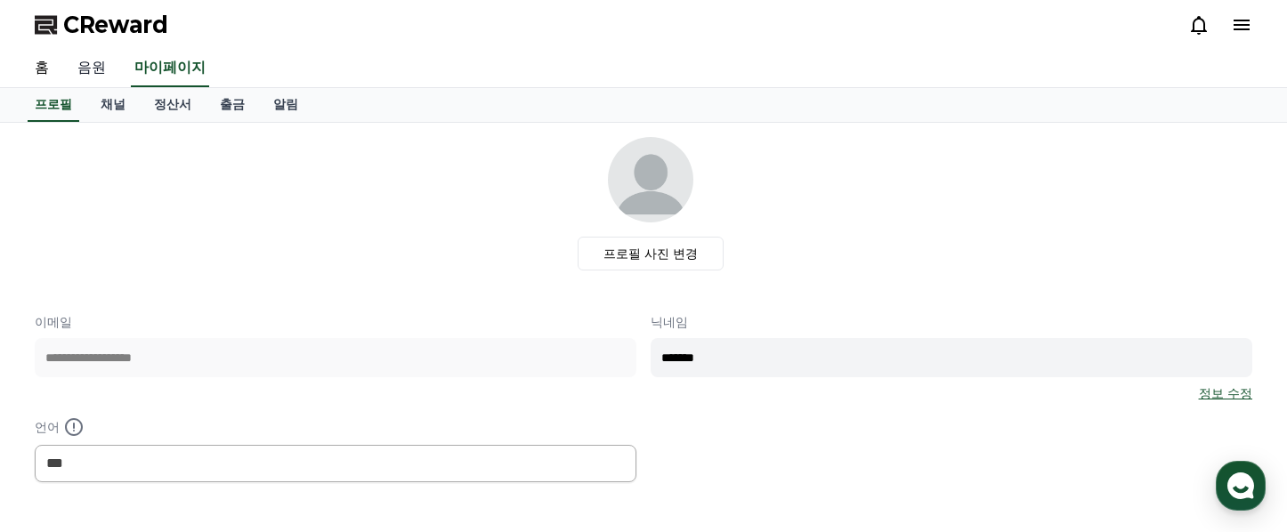
click at [82, 68] on link "음원" at bounding box center [91, 68] width 57 height 37
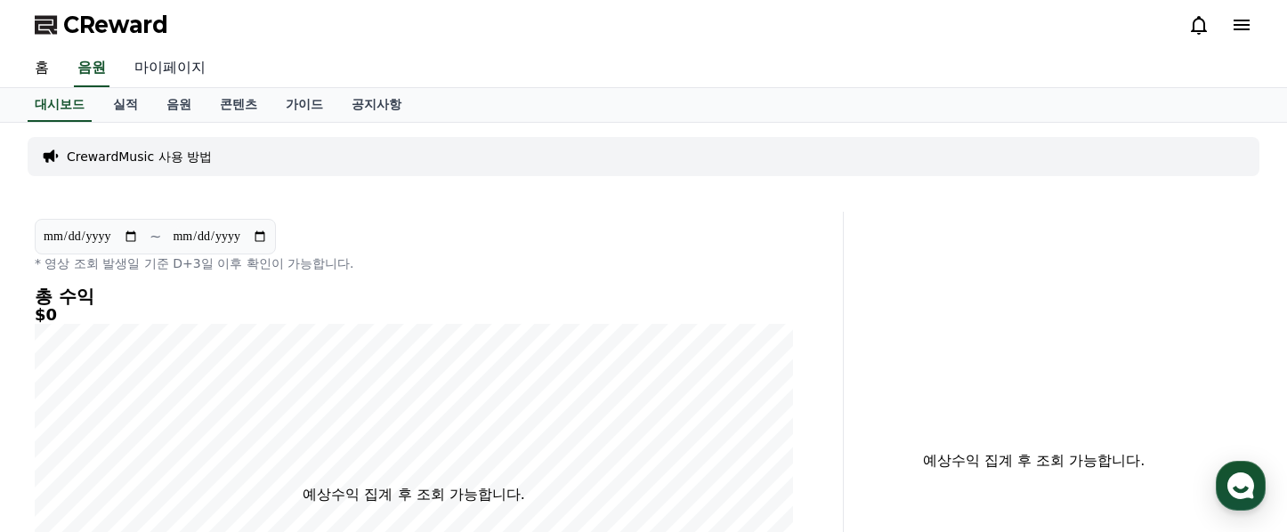
click at [156, 65] on link "마이페이지" at bounding box center [170, 68] width 100 height 37
select select "**********"
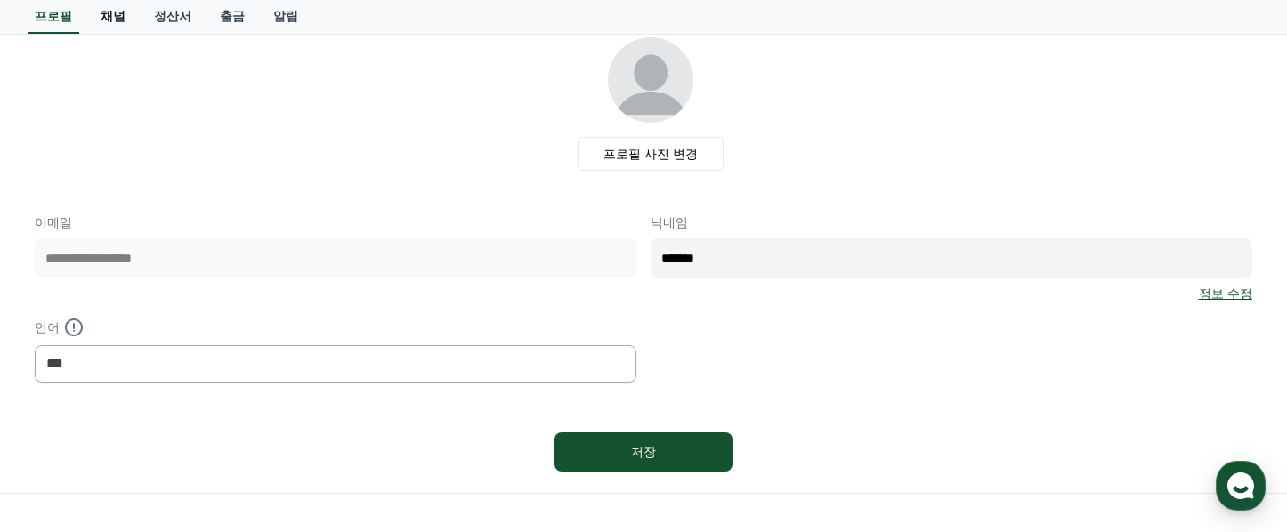
scroll to position [102, 0]
click at [98, 17] on link "채널" at bounding box center [112, 17] width 53 height 34
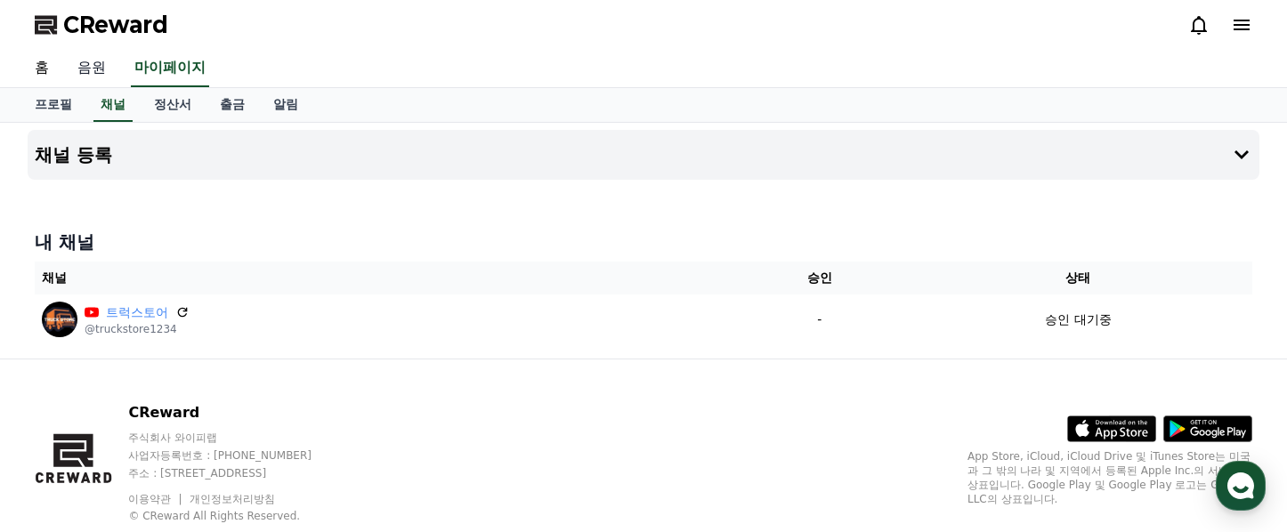
click at [94, 70] on link "음원" at bounding box center [91, 68] width 57 height 37
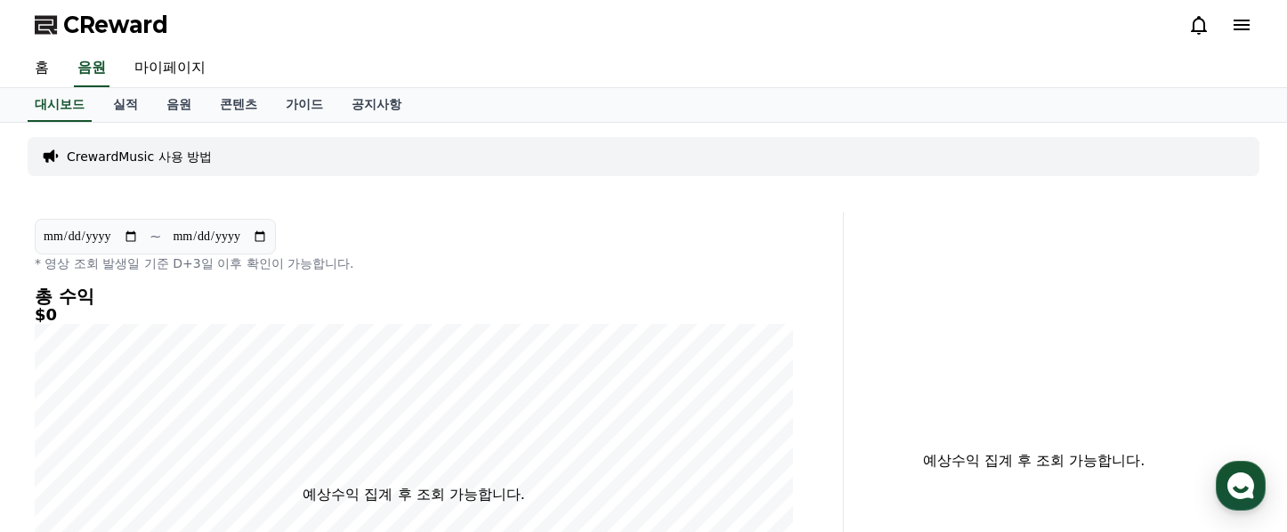
scroll to position [2, 0]
click at [119, 101] on link "실적" at bounding box center [125, 103] width 53 height 34
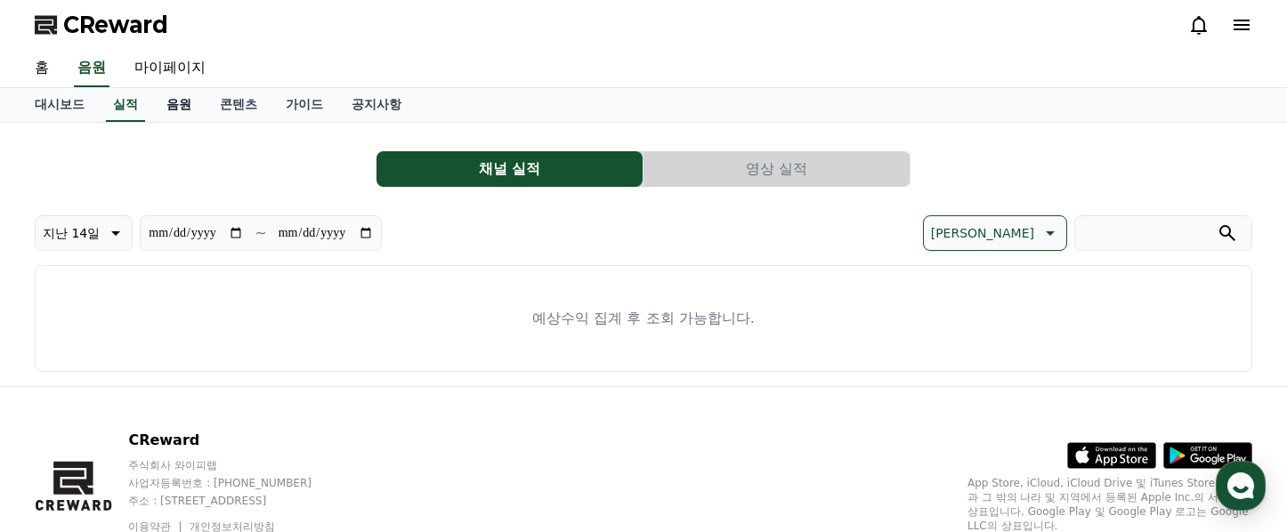
click at [159, 101] on link "음원" at bounding box center [178, 105] width 53 height 34
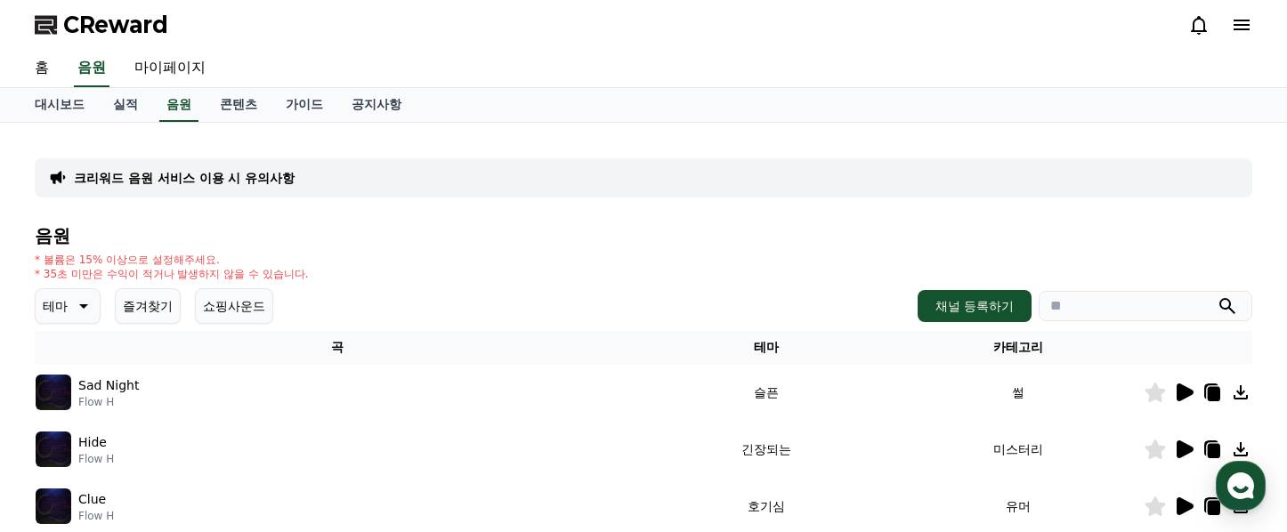
click at [1204, 22] on icon at bounding box center [1199, 25] width 16 height 19
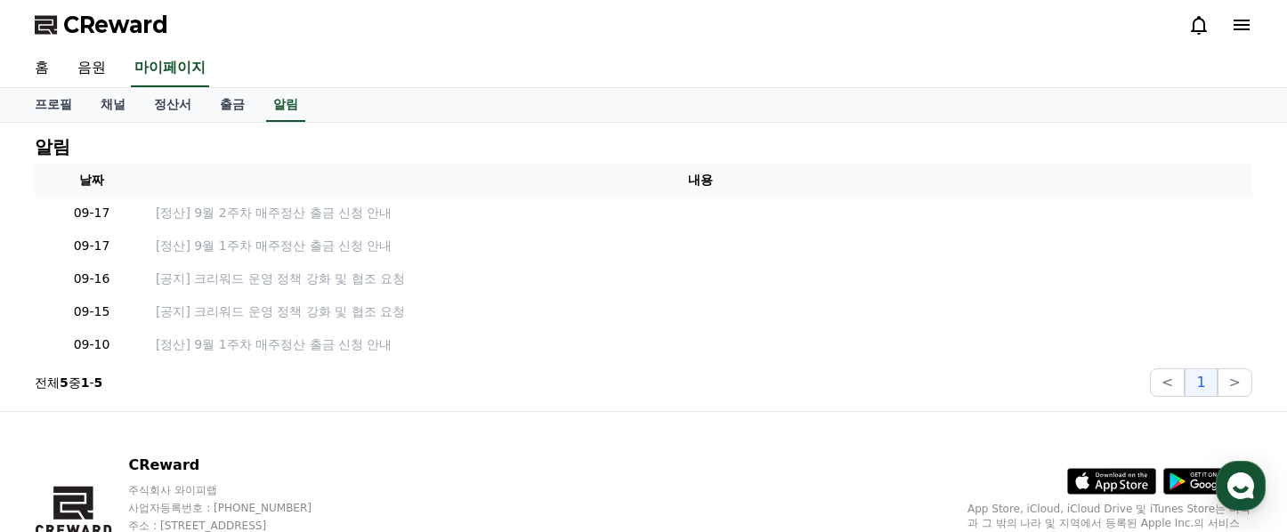
click at [1204, 22] on icon at bounding box center [1199, 25] width 16 height 19
click at [1258, 20] on div "CReward" at bounding box center [643, 25] width 1246 height 50
click at [1245, 22] on icon at bounding box center [1241, 24] width 21 height 21
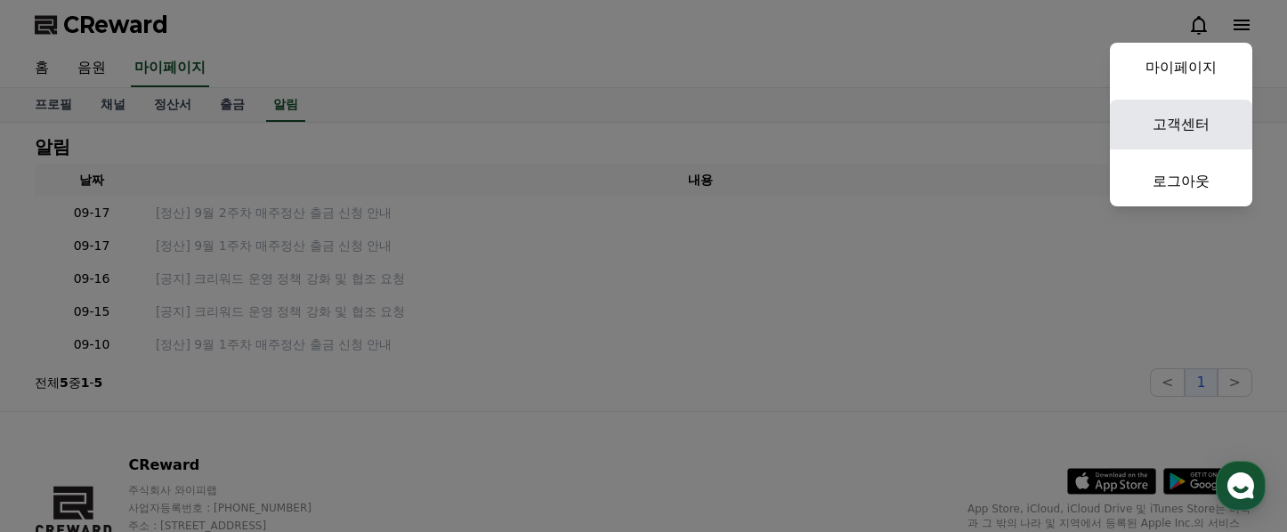
click at [1189, 115] on link "고객센터" at bounding box center [1181, 125] width 142 height 50
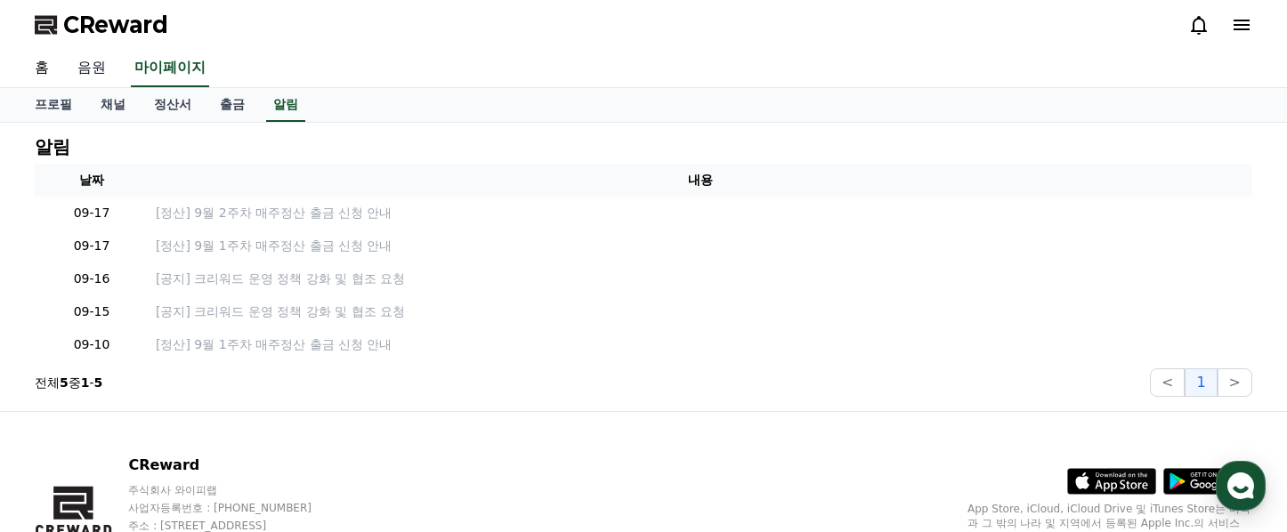
click at [93, 65] on link "음원" at bounding box center [91, 68] width 57 height 37
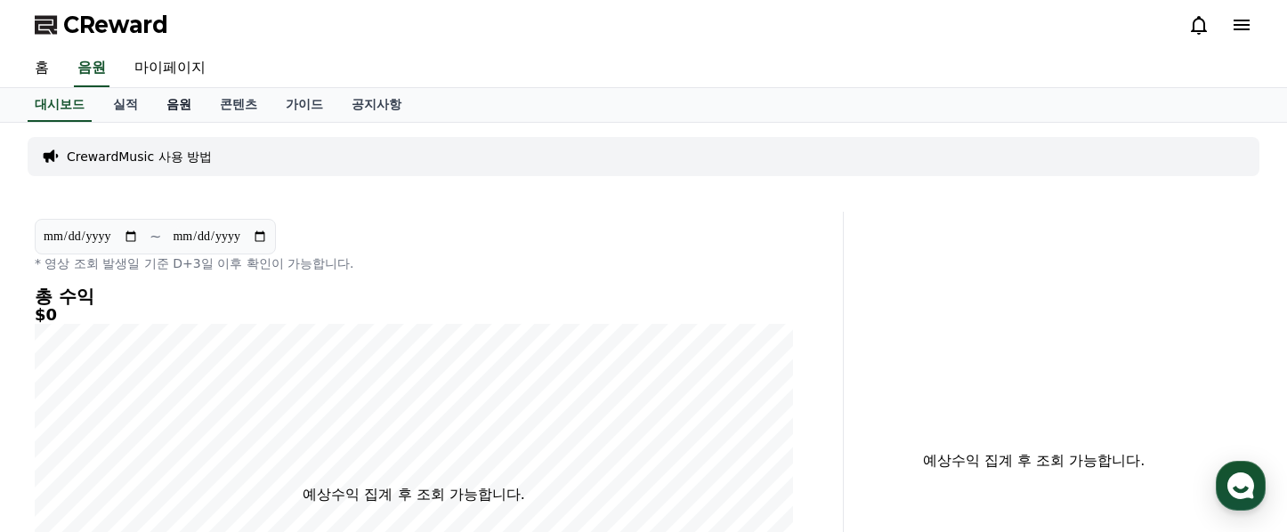
click at [165, 106] on link "음원" at bounding box center [178, 105] width 53 height 34
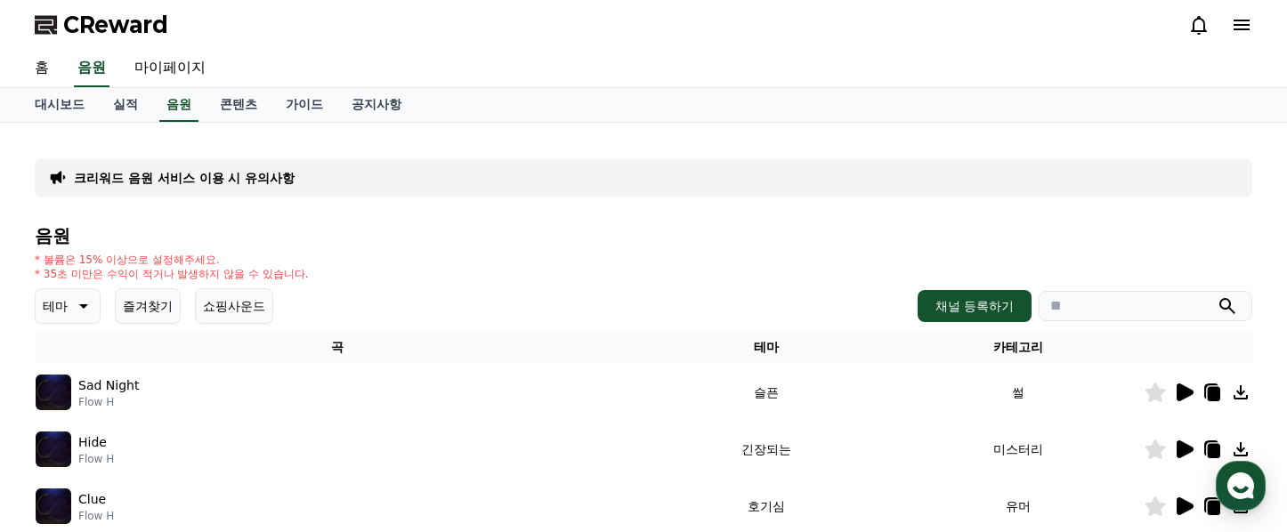
click at [1211, 393] on icon at bounding box center [1214, 394] width 12 height 14
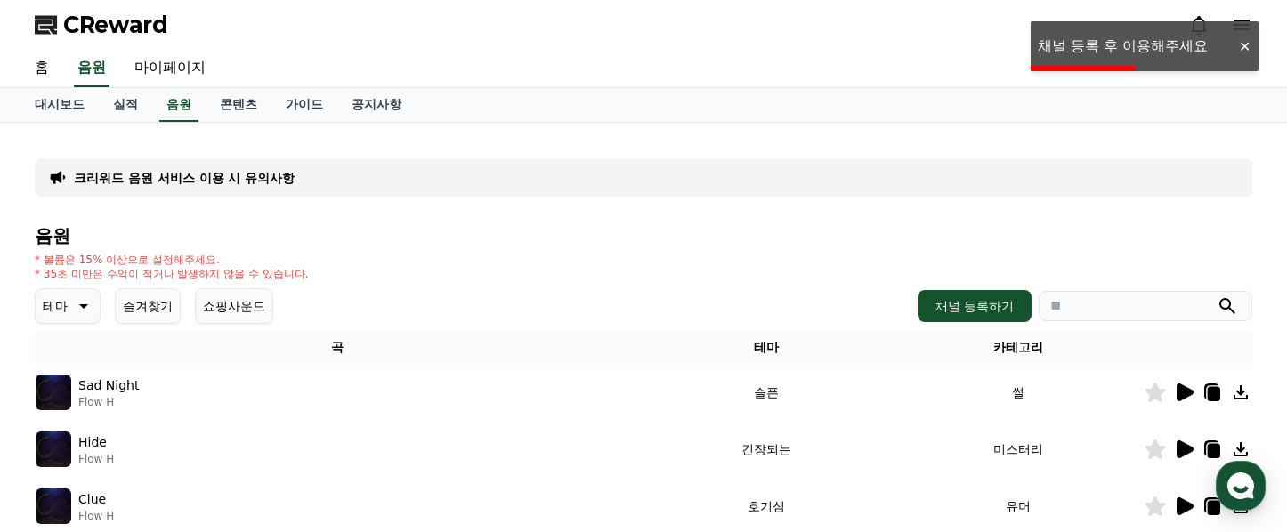
click at [1185, 393] on icon at bounding box center [1185, 393] width 17 height 18
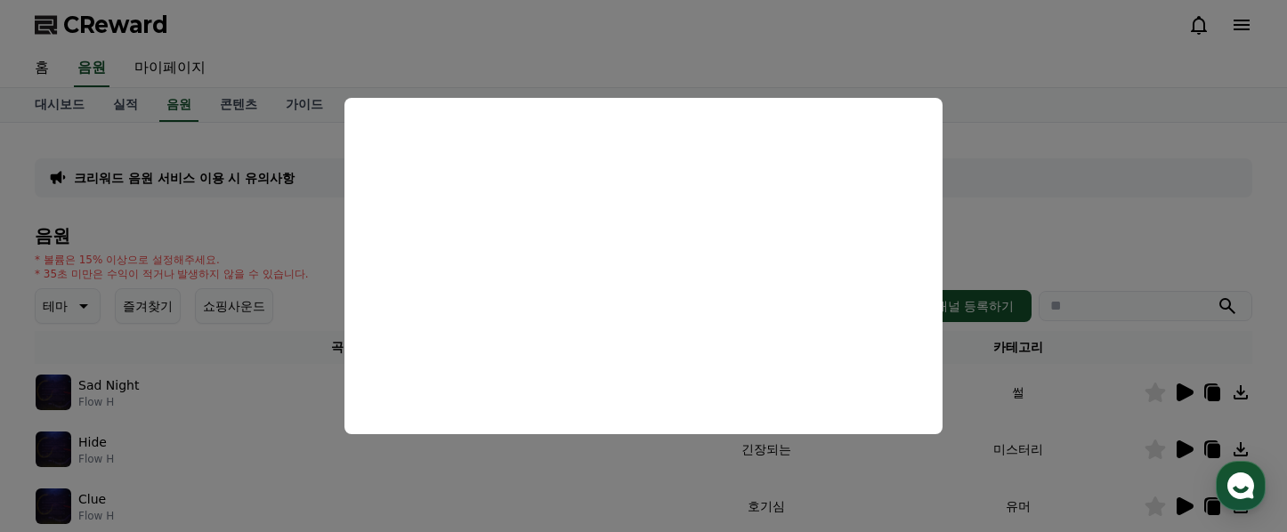
click at [1058, 176] on button "close modal" at bounding box center [643, 266] width 1287 height 532
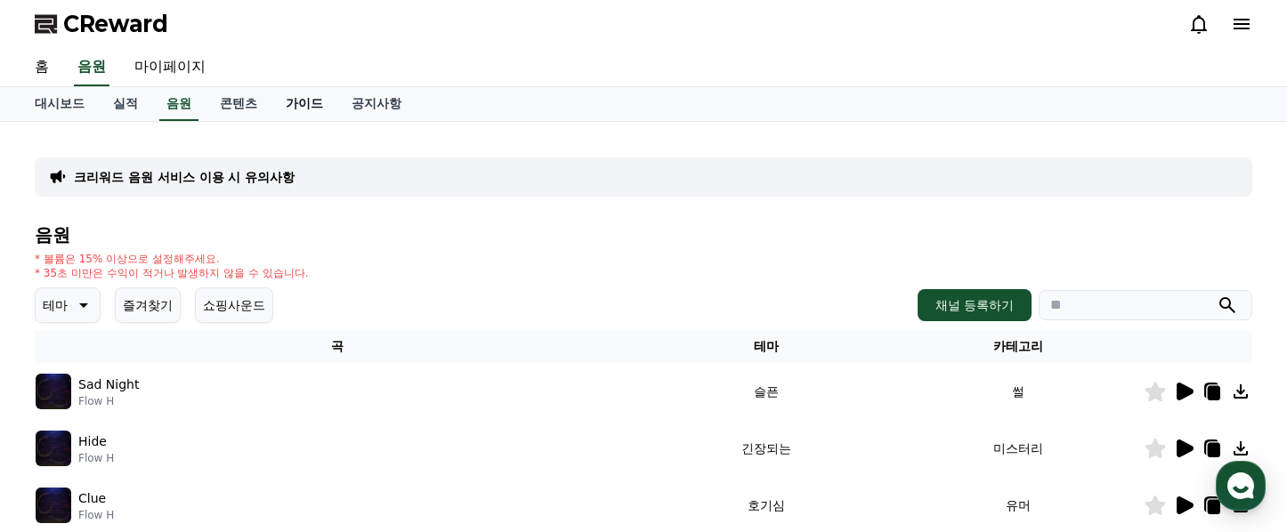
click at [296, 98] on link "가이드" at bounding box center [305, 104] width 66 height 34
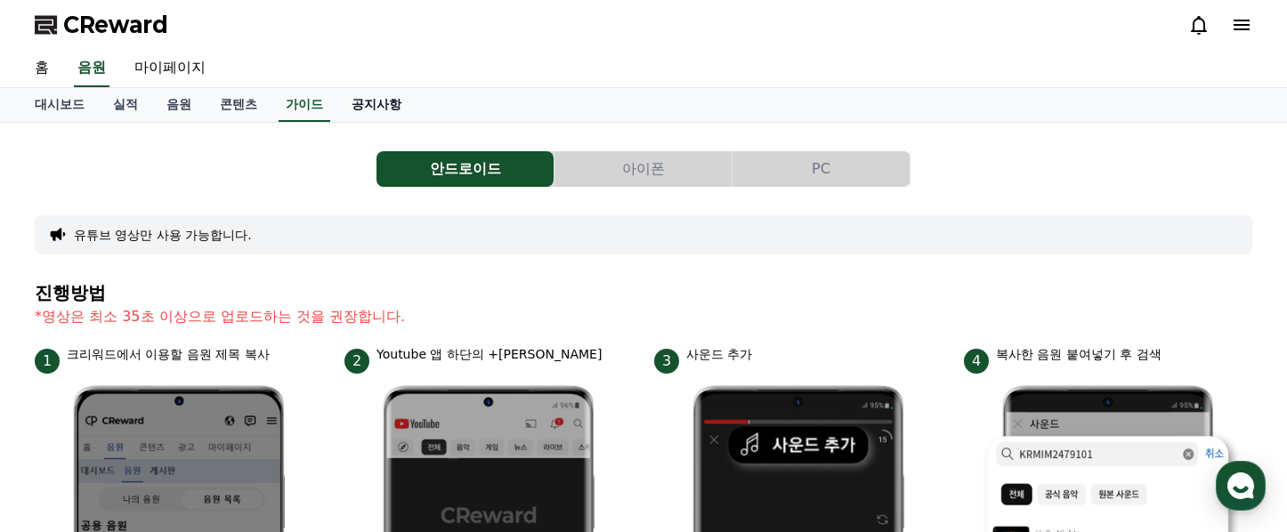
click at [354, 103] on link "공지사항" at bounding box center [376, 105] width 78 height 34
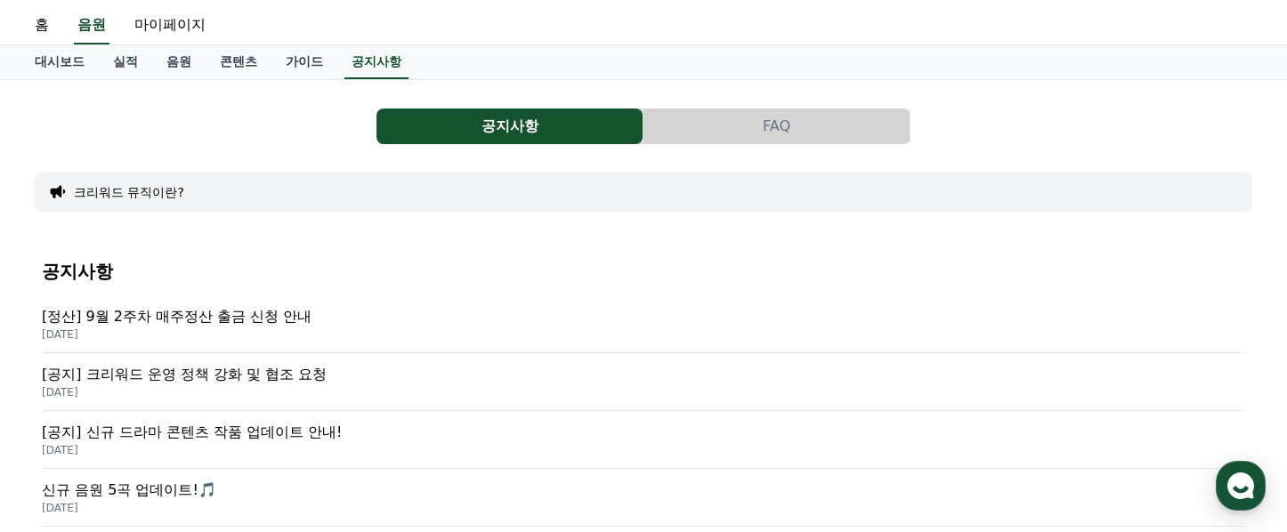
scroll to position [45, 0]
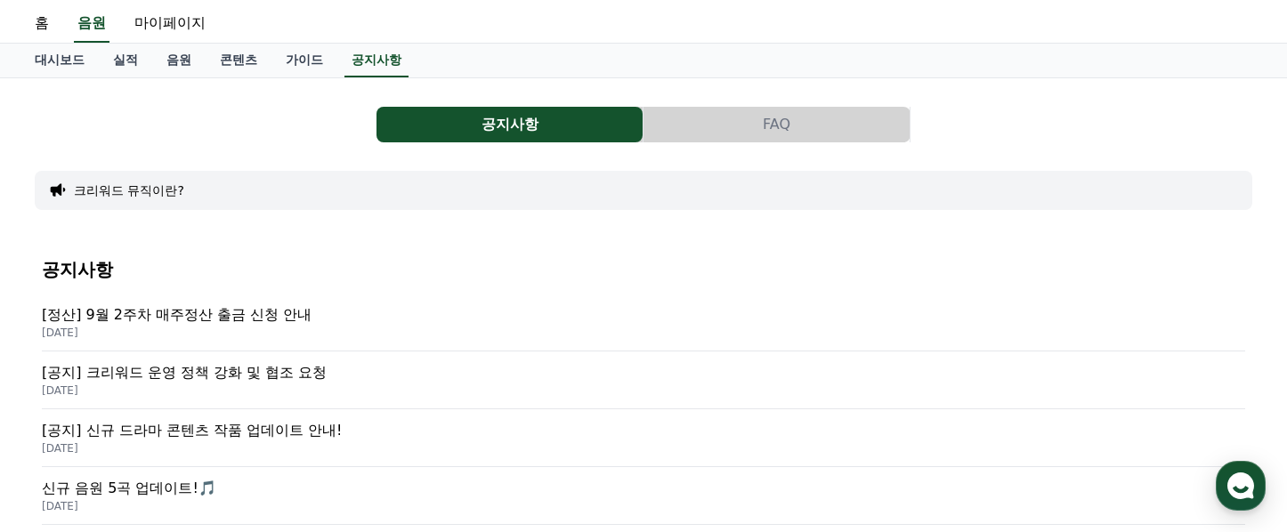
click at [205, 373] on p "[공지] 크리워드 운영 정책 강화 및 협조 요청" at bounding box center [644, 372] width 1204 height 21
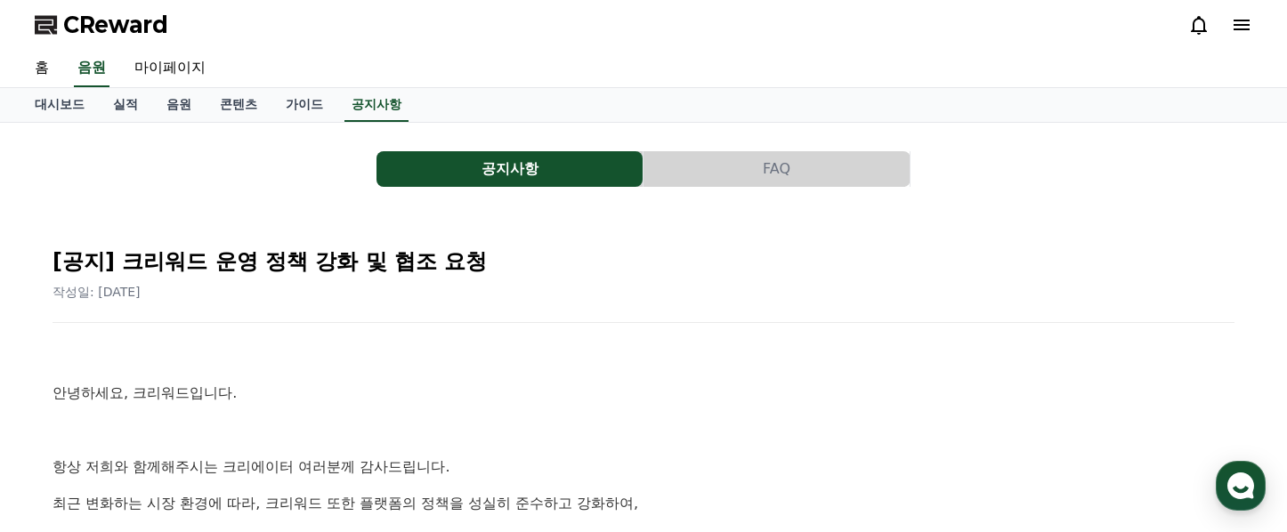
click at [557, 163] on button "공지사항" at bounding box center [510, 169] width 266 height 36
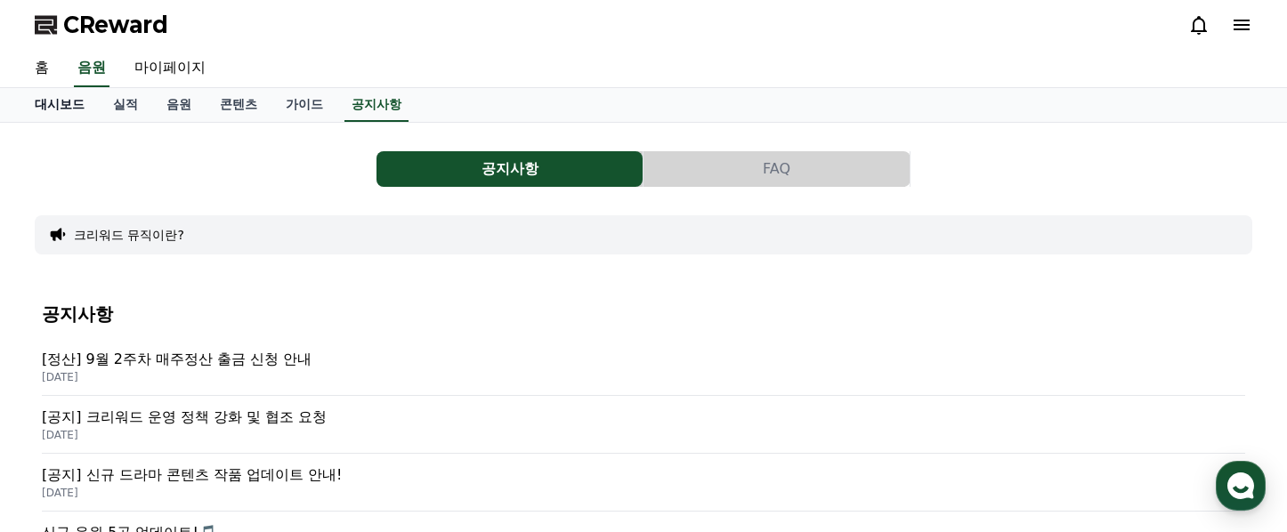
click at [51, 107] on link "대시보드" at bounding box center [59, 105] width 78 height 34
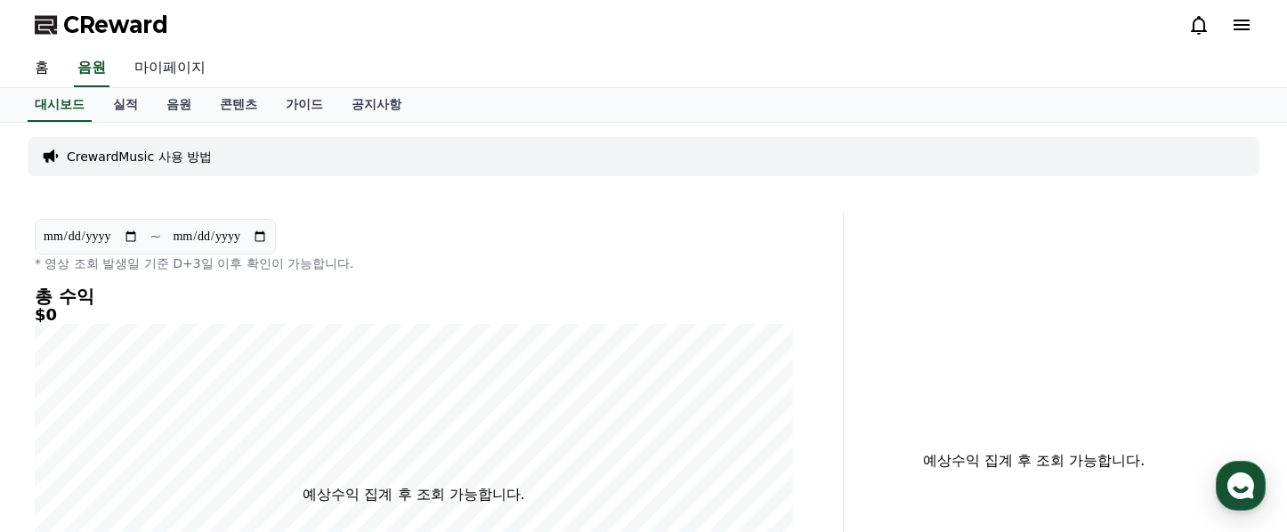
click at [159, 66] on link "마이페이지" at bounding box center [170, 68] width 100 height 37
select select "**********"
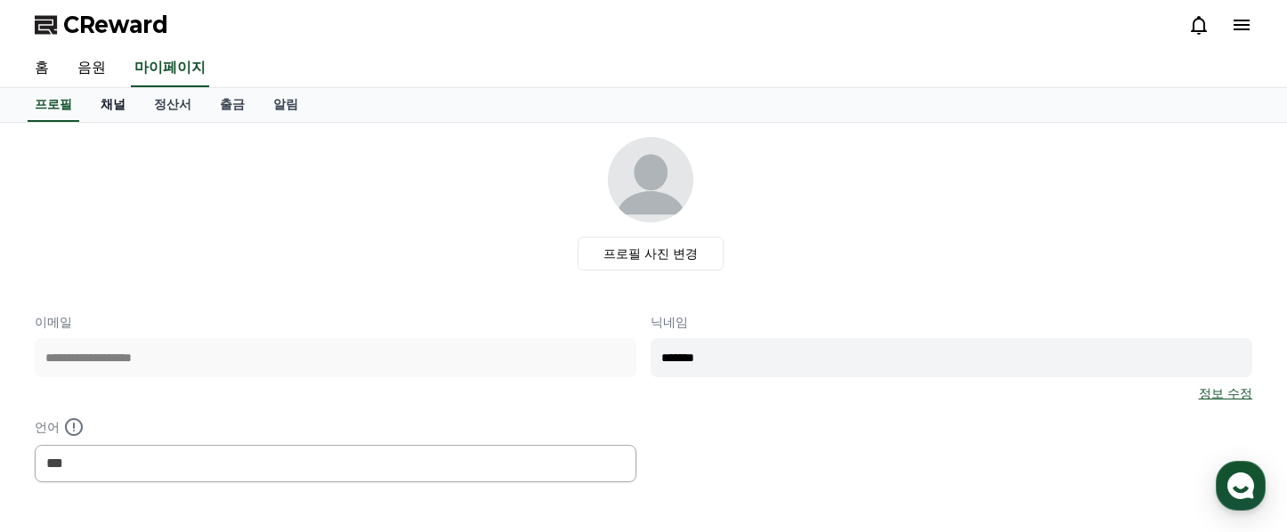
click at [97, 109] on link "채널" at bounding box center [112, 105] width 53 height 34
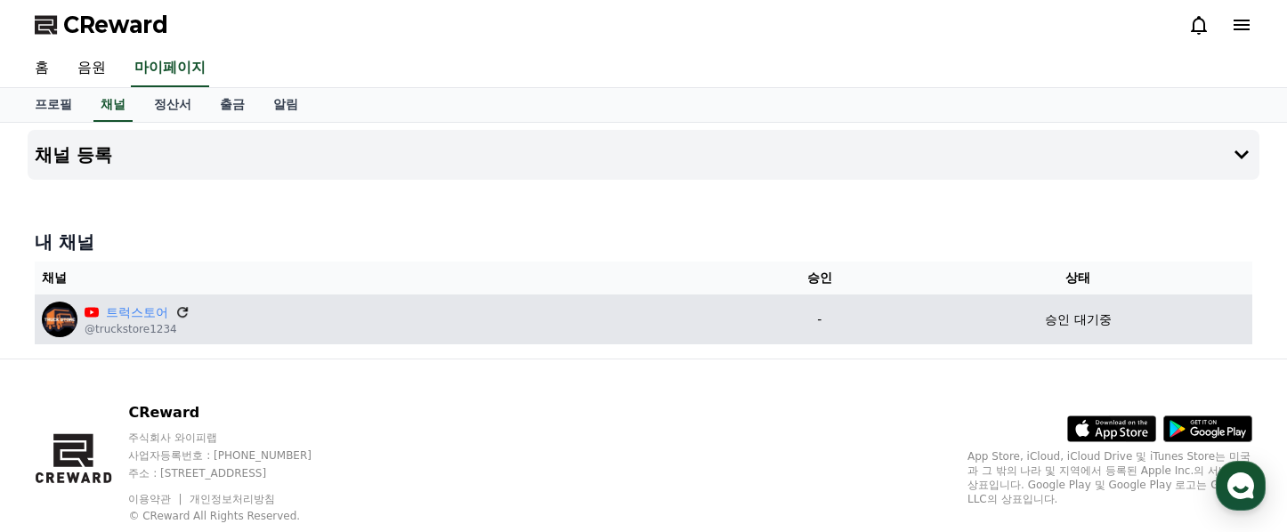
click at [174, 310] on icon at bounding box center [182, 312] width 16 height 16
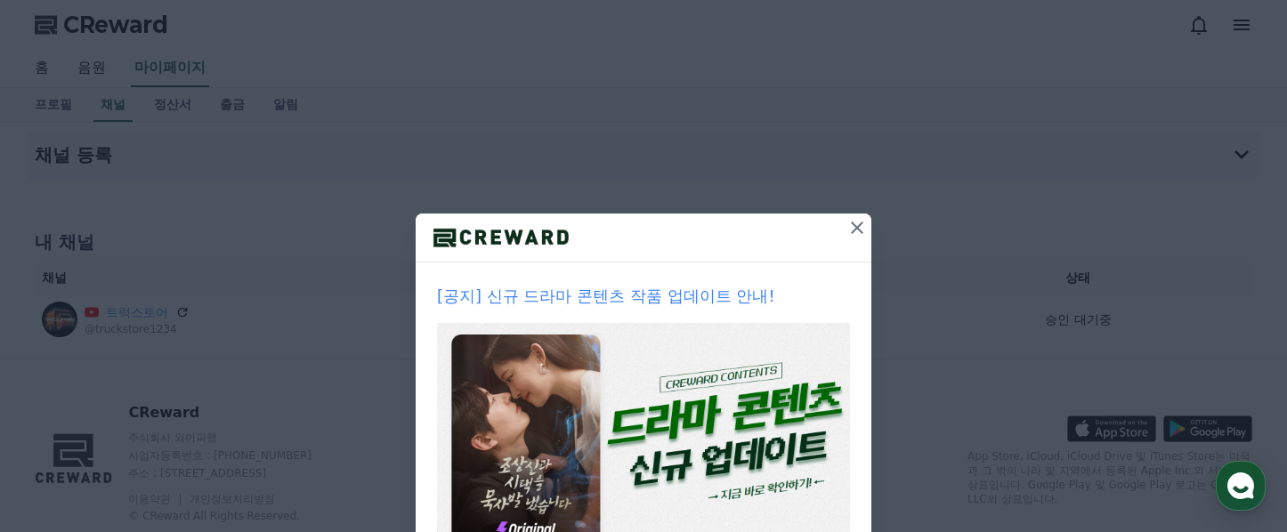
scroll to position [54, 0]
drag, startPoint x: 847, startPoint y: 230, endPoint x: 816, endPoint y: 208, distance: 37.8
click at [851, 230] on icon at bounding box center [857, 228] width 12 height 12
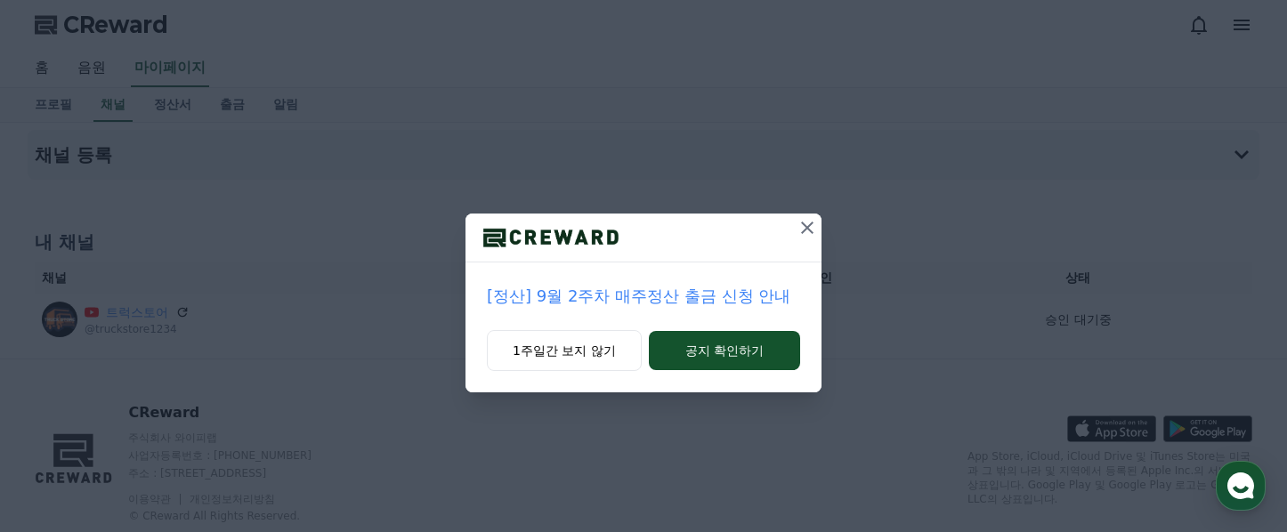
scroll to position [1, 0]
click at [803, 233] on icon at bounding box center [807, 227] width 21 height 21
